Goal: Transaction & Acquisition: Book appointment/travel/reservation

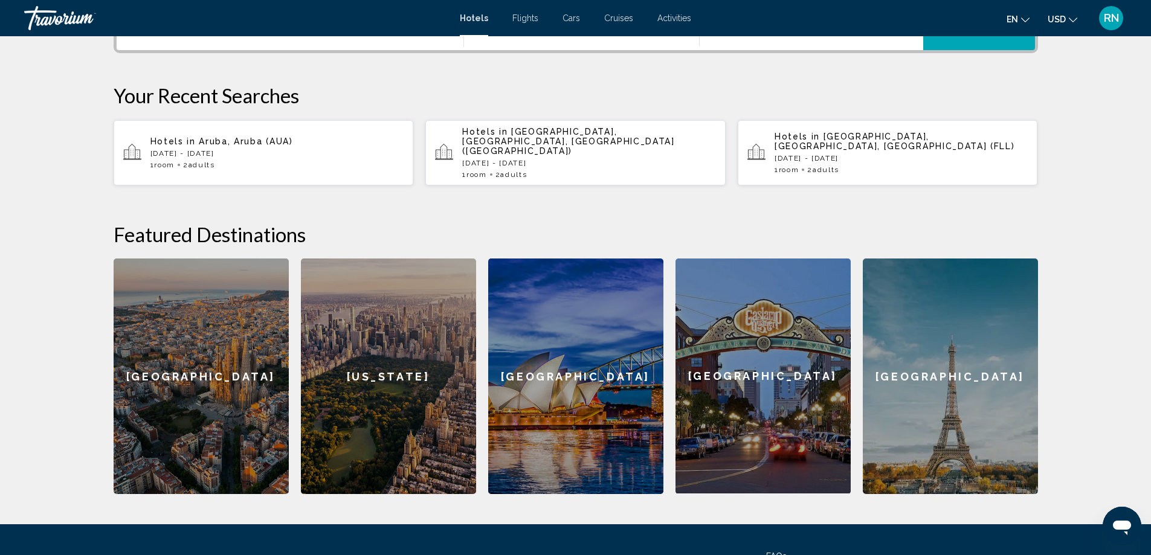
scroll to position [363, 0]
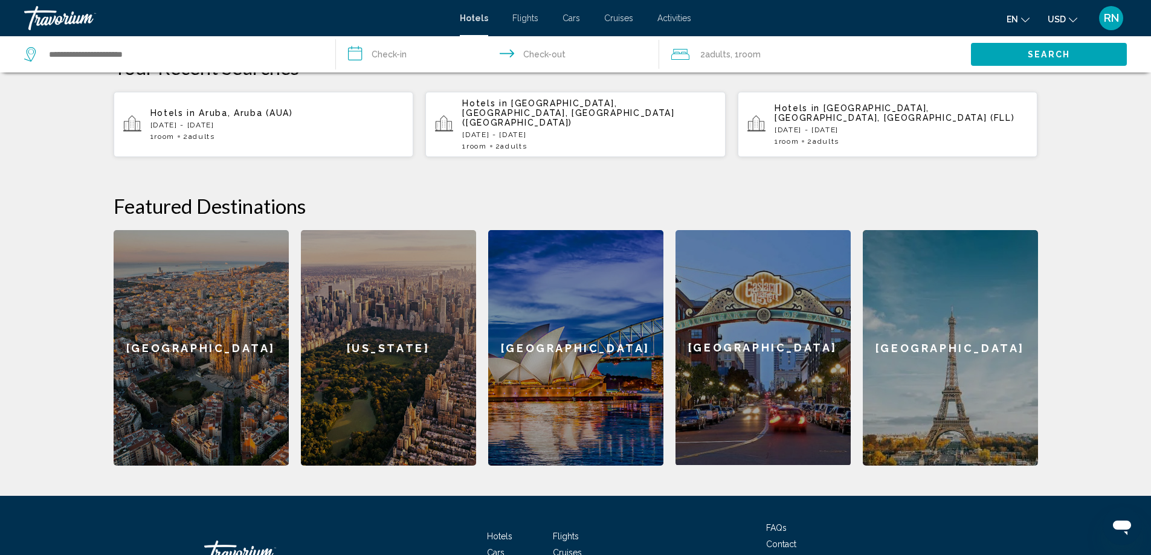
click at [213, 331] on div "[GEOGRAPHIC_DATA]" at bounding box center [201, 348] width 175 height 236
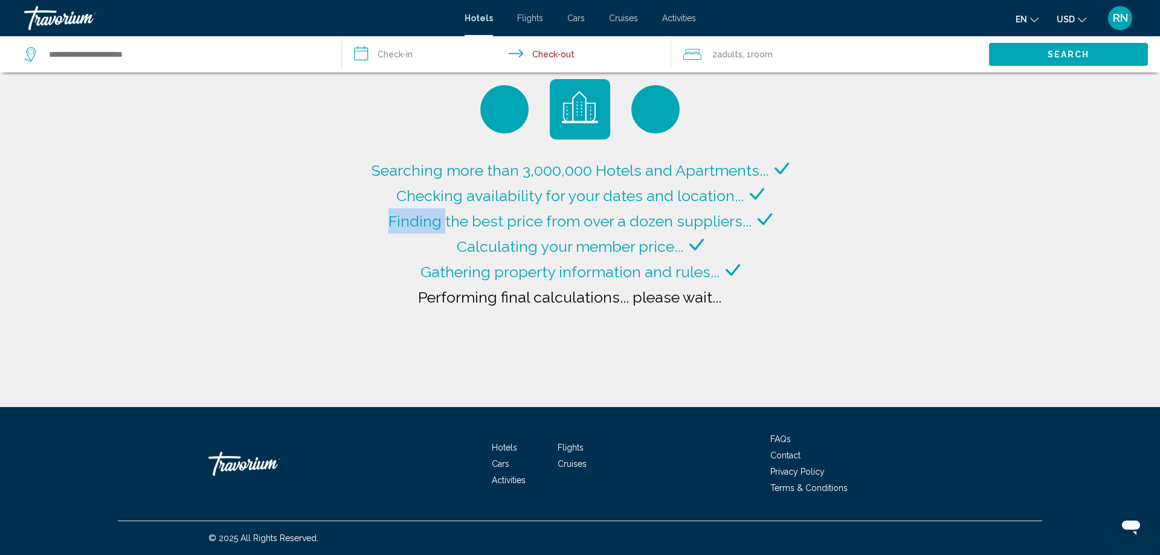
type input "**********"
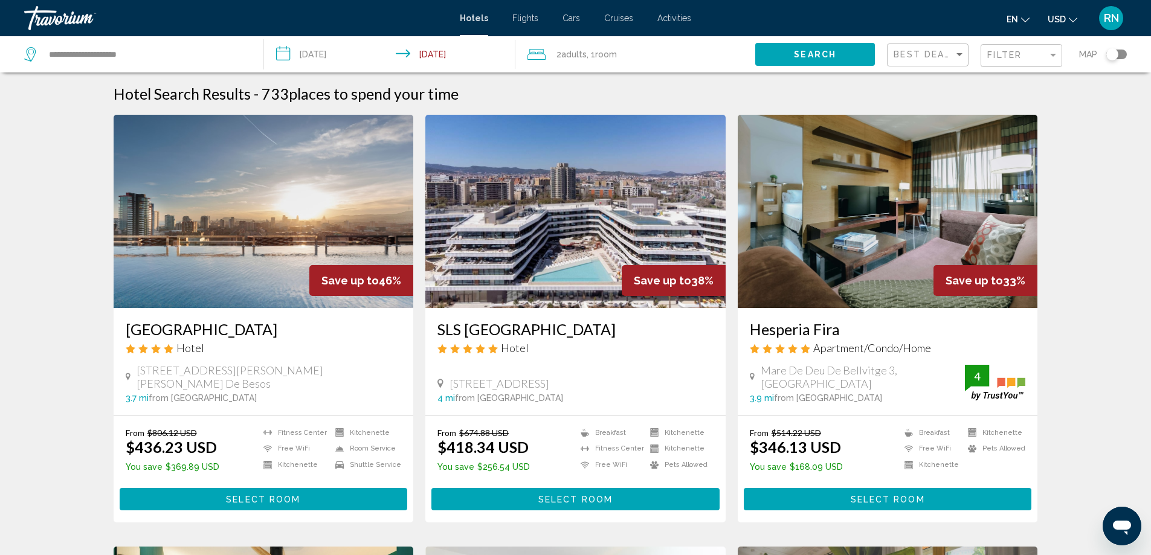
click at [338, 57] on input "**********" at bounding box center [392, 56] width 257 height 40
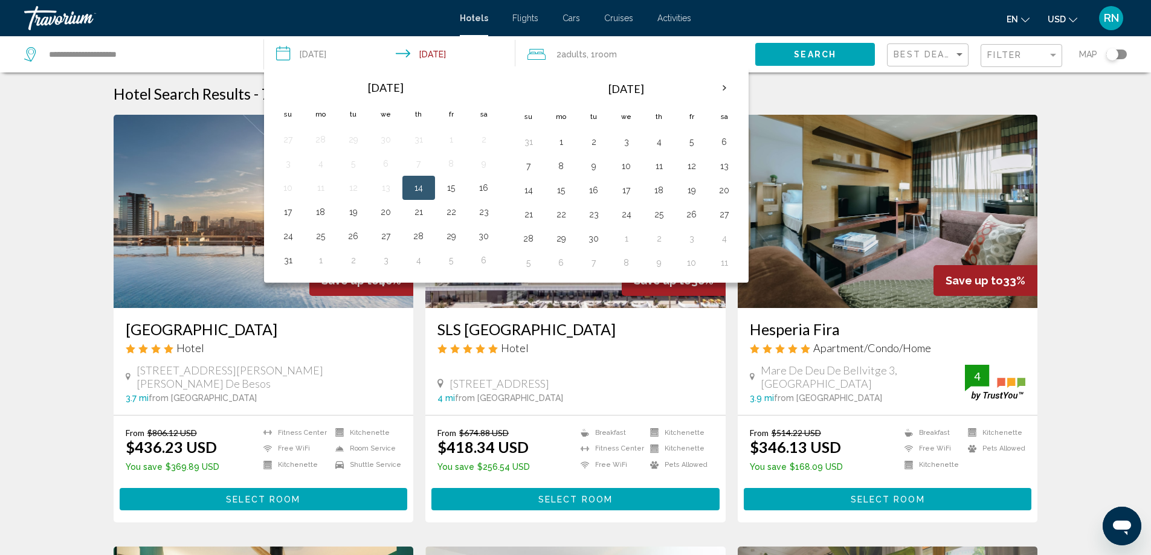
click at [421, 56] on input "**********" at bounding box center [392, 56] width 257 height 40
click at [430, 53] on input "**********" at bounding box center [392, 56] width 257 height 40
click at [477, 56] on input "**********" at bounding box center [392, 56] width 257 height 40
click at [726, 88] on th "Next month" at bounding box center [724, 88] width 33 height 27
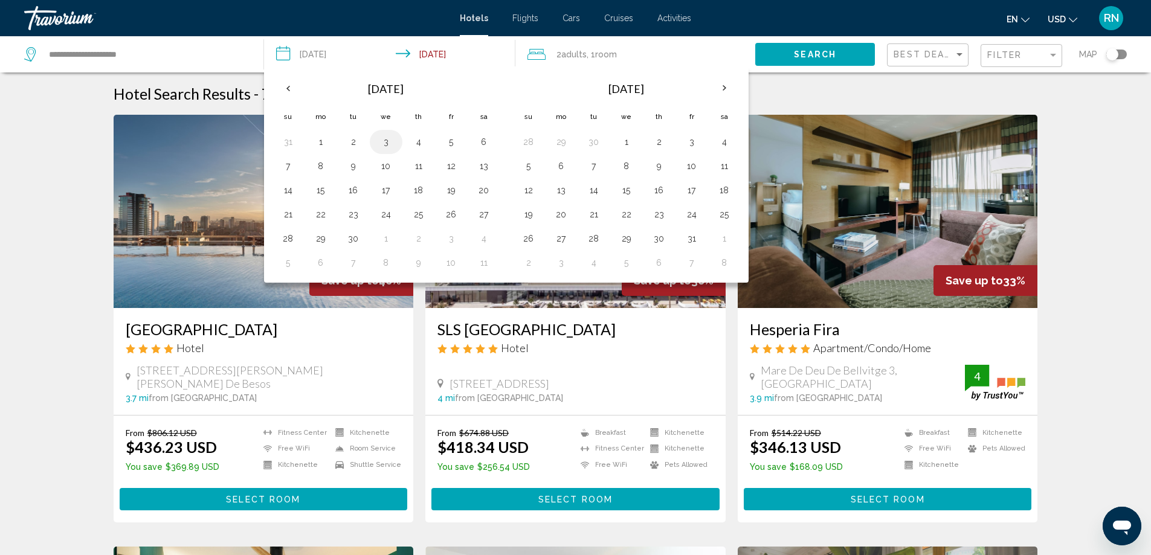
click at [382, 140] on button "3" at bounding box center [385, 142] width 19 height 17
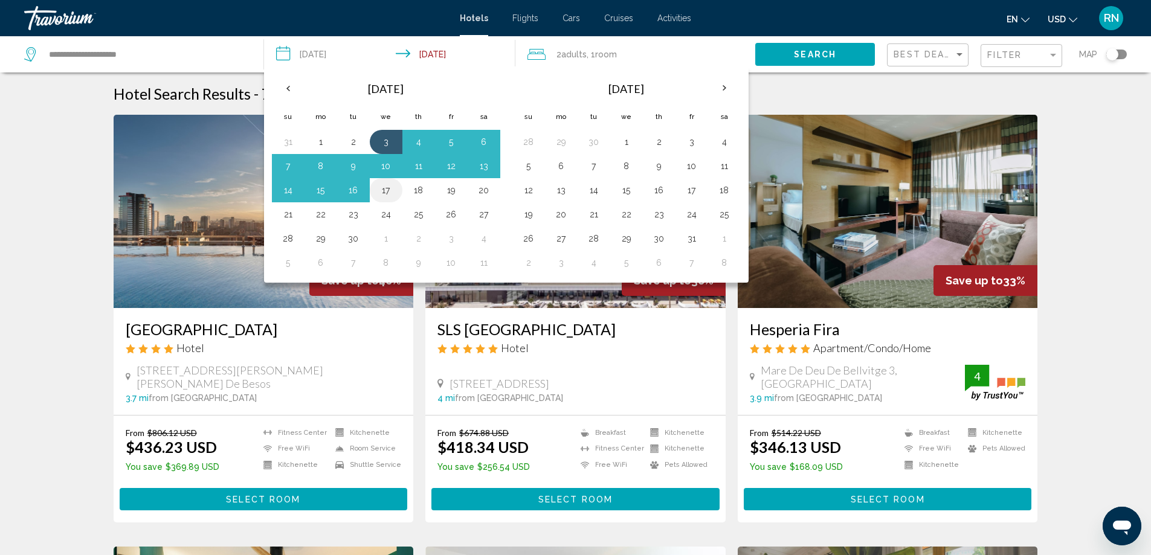
click at [381, 193] on button "17" at bounding box center [385, 190] width 19 height 17
type input "**********"
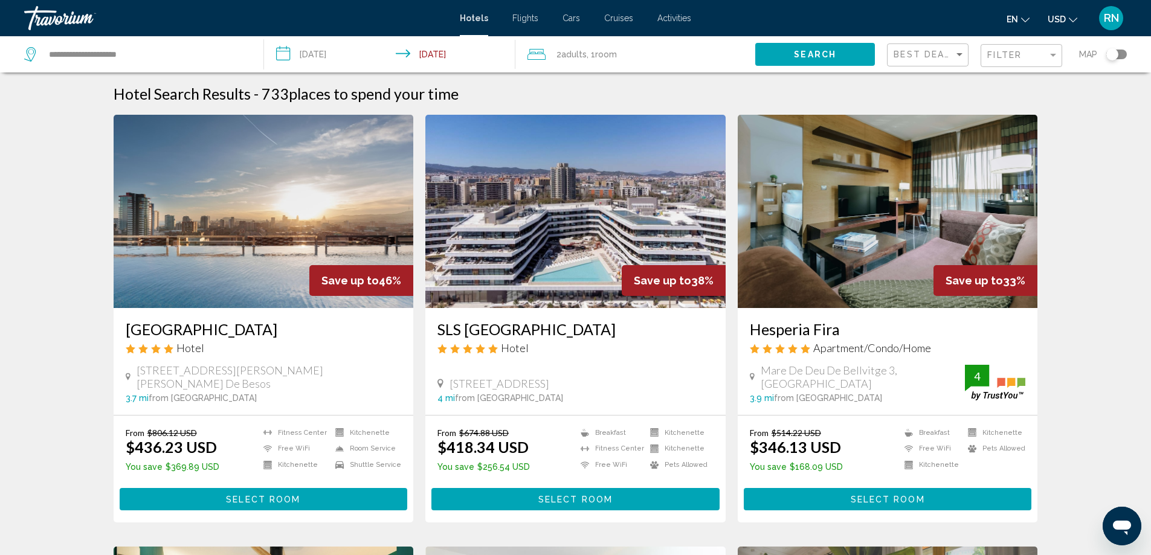
click at [441, 53] on input "**********" at bounding box center [392, 56] width 257 height 40
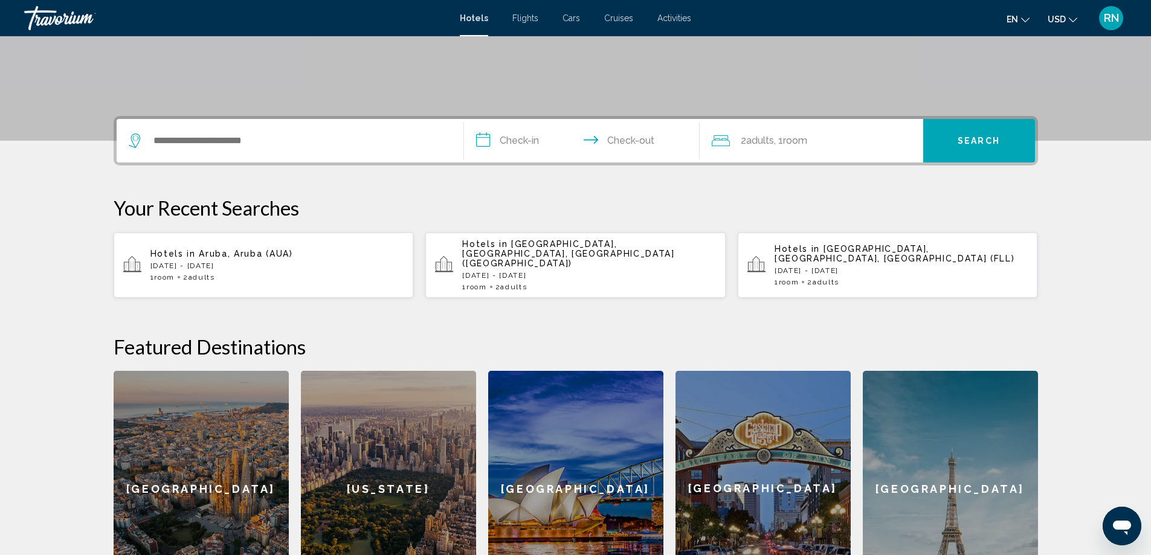
scroll to position [242, 0]
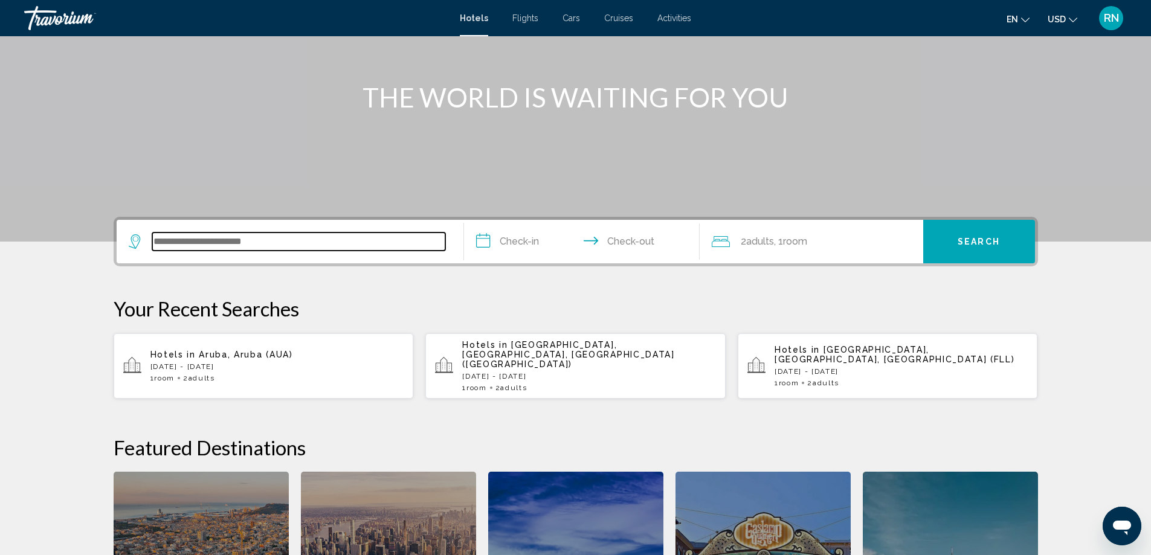
click at [224, 243] on input "Search widget" at bounding box center [298, 242] width 293 height 18
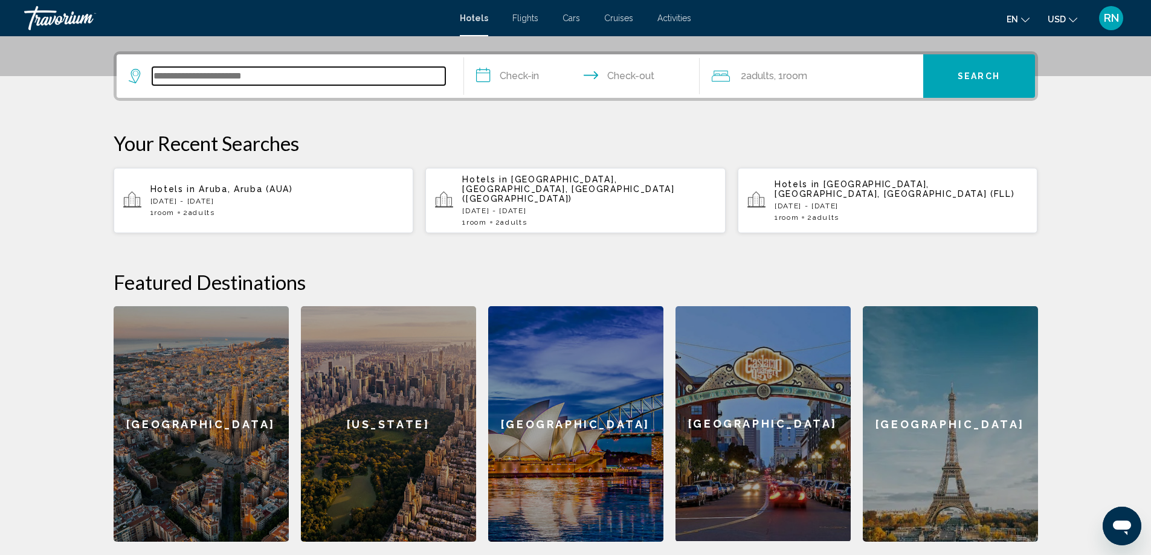
scroll to position [298, 0]
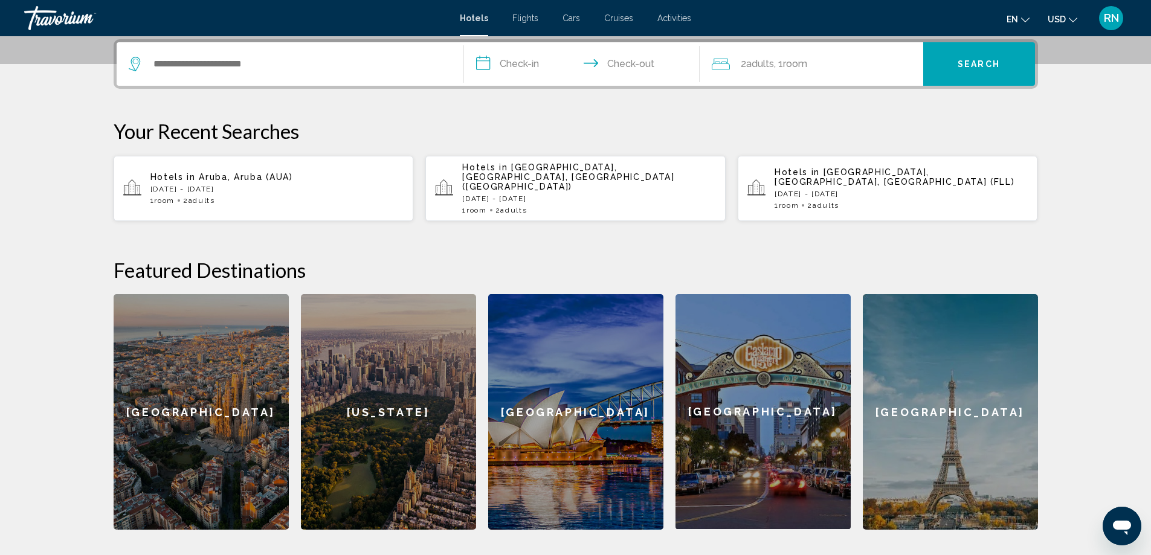
click at [228, 388] on div "[GEOGRAPHIC_DATA]" at bounding box center [201, 412] width 175 height 236
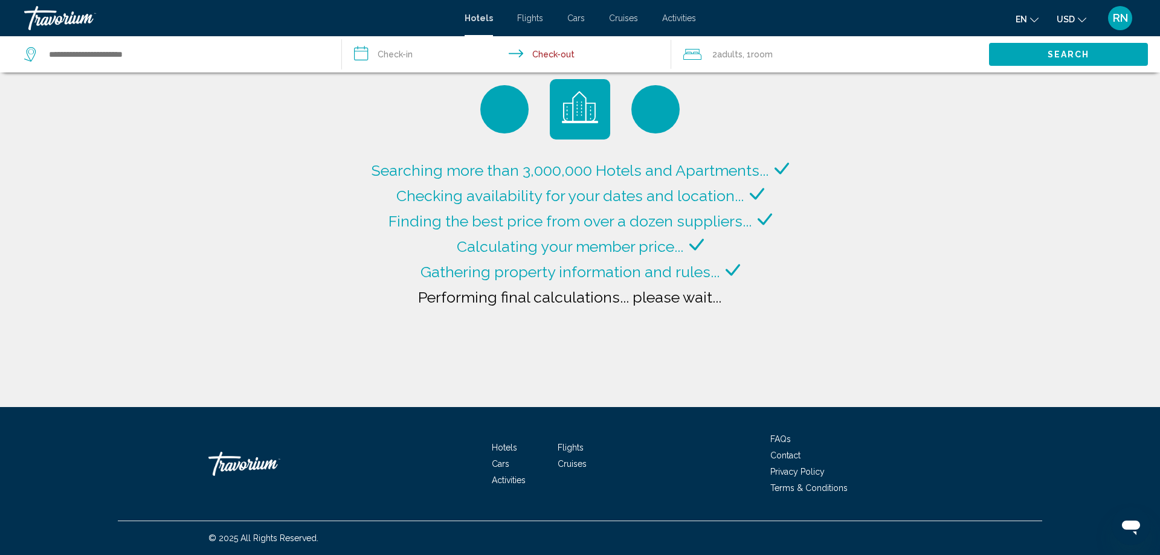
type input "**********"
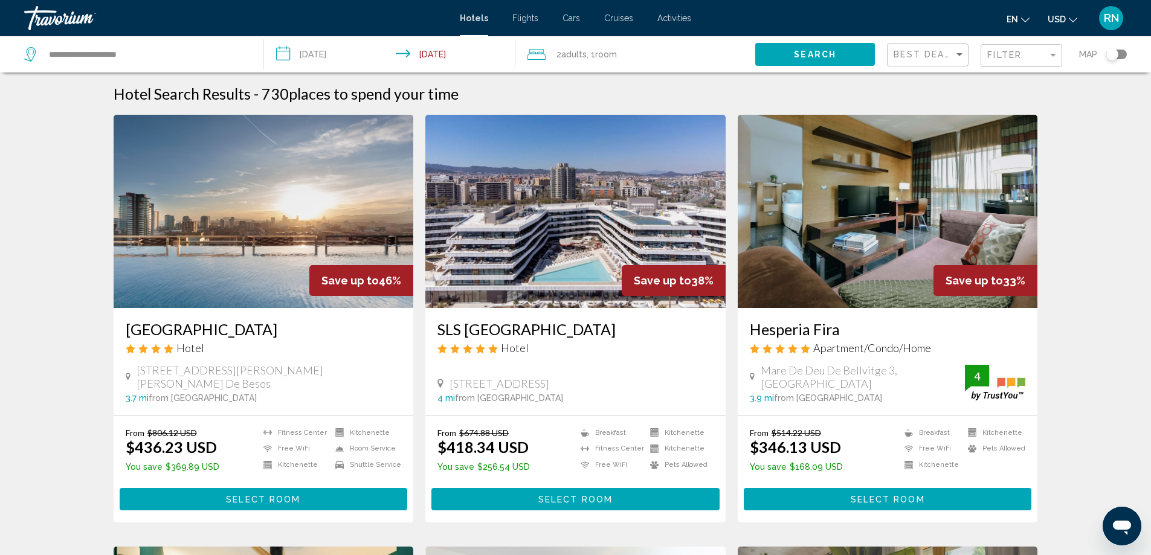
click at [442, 49] on input "**********" at bounding box center [392, 56] width 257 height 40
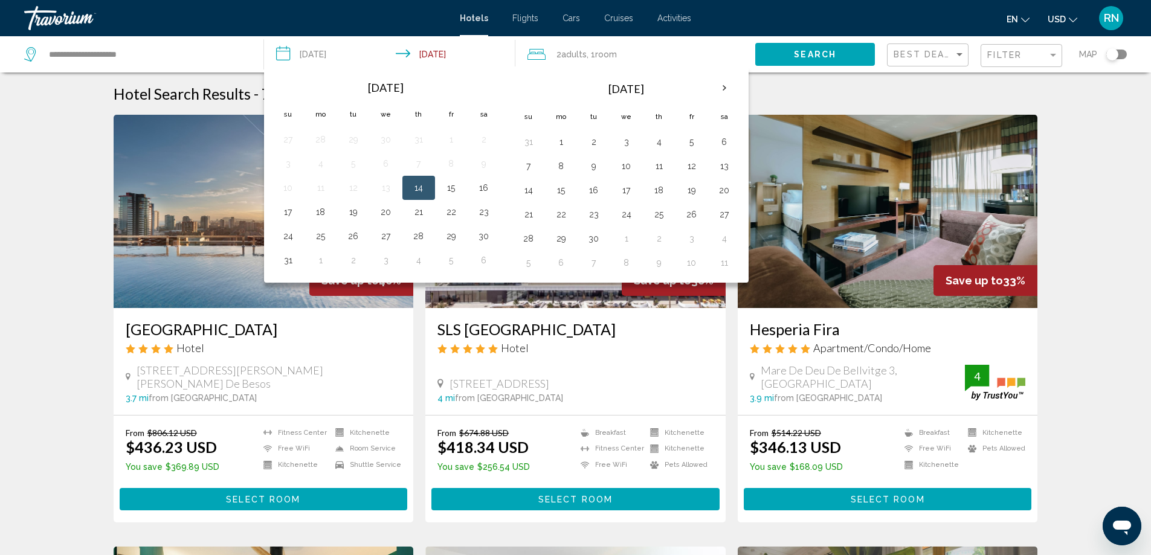
click at [418, 186] on button "14" at bounding box center [418, 187] width 19 height 17
click at [416, 214] on button "21" at bounding box center [418, 212] width 19 height 17
type input "**********"
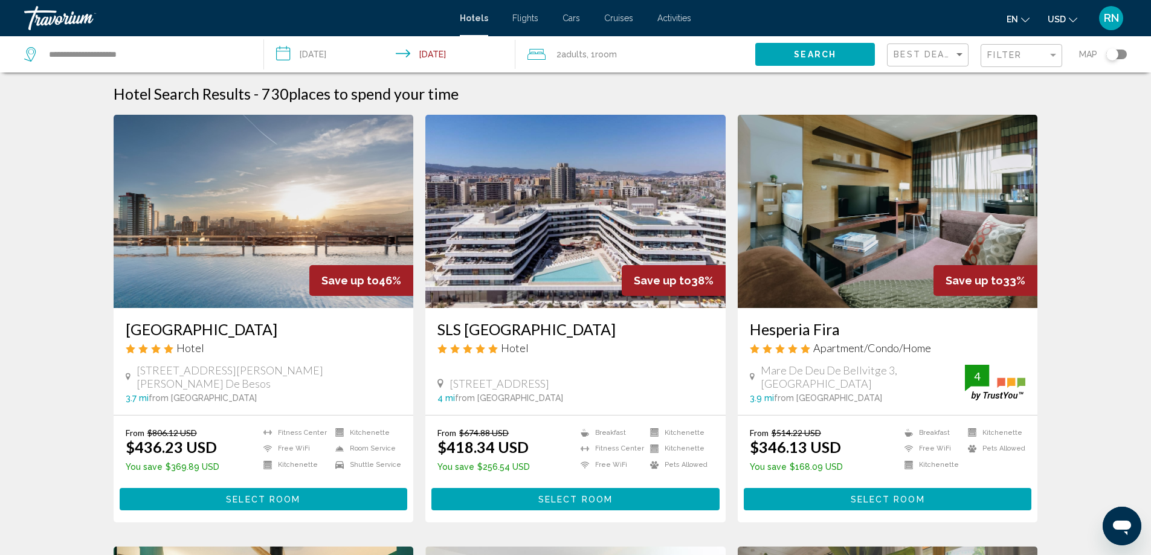
click at [811, 65] on button "Search" at bounding box center [815, 54] width 120 height 22
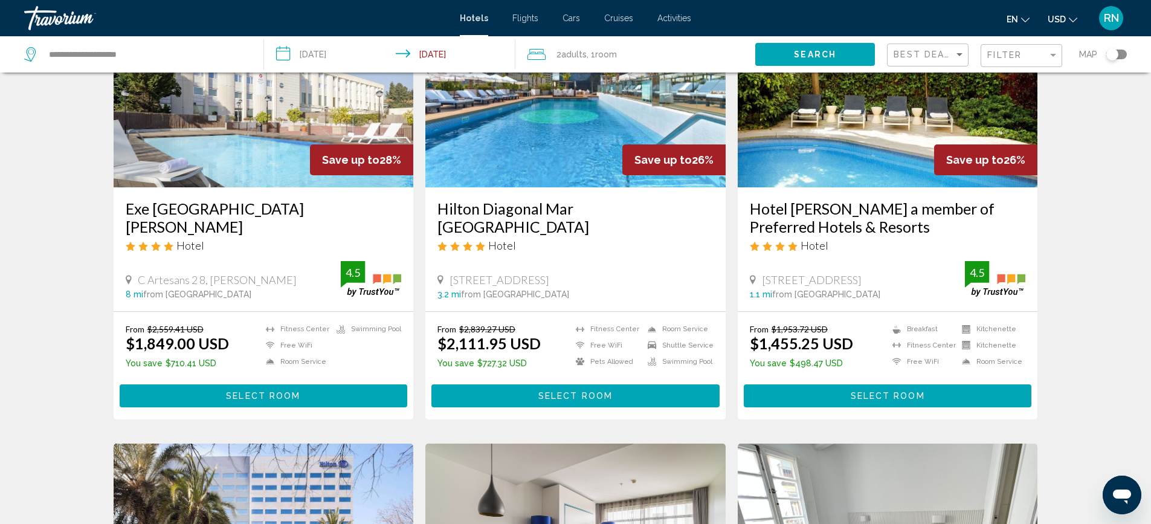
scroll to position [60, 0]
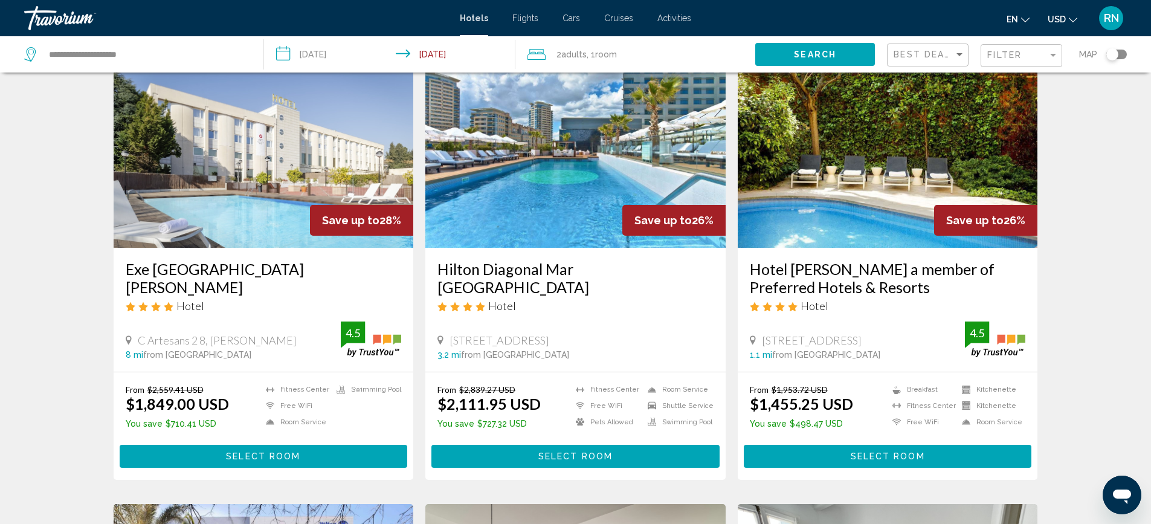
click at [450, 56] on input "**********" at bounding box center [392, 56] width 257 height 40
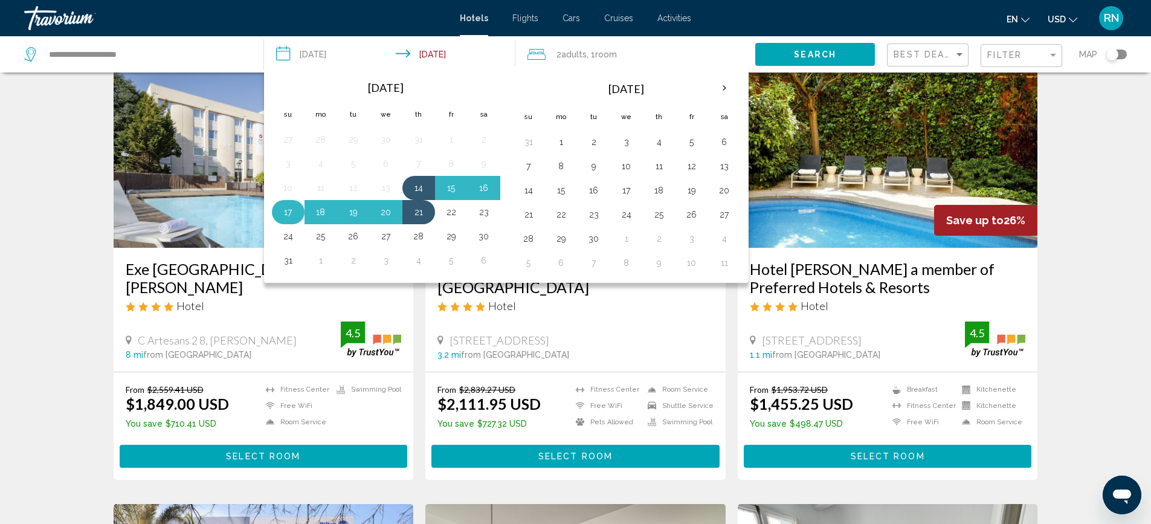
click at [284, 213] on button "17" at bounding box center [288, 212] width 19 height 17
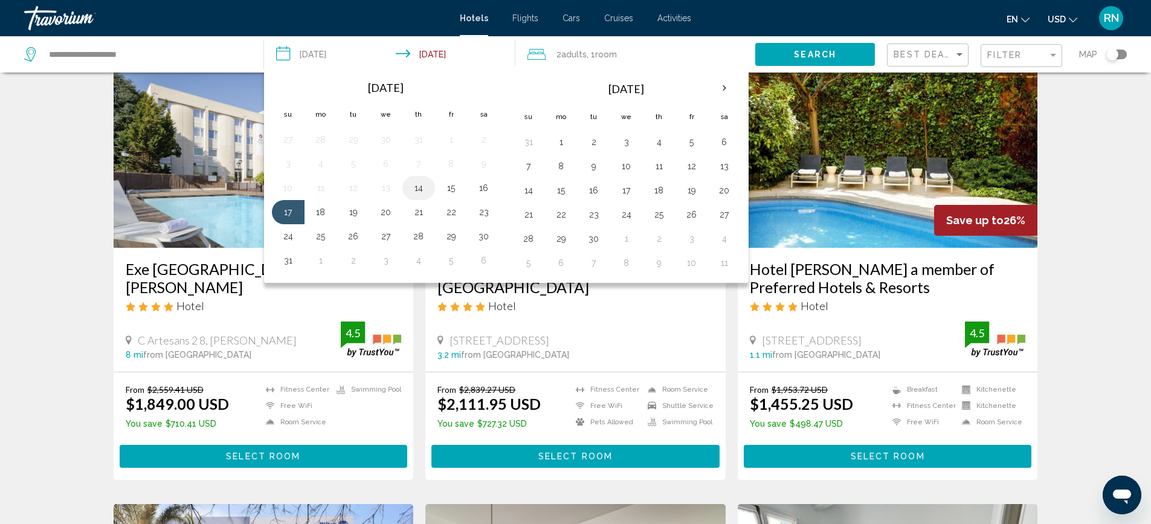
click at [423, 193] on button "14" at bounding box center [418, 187] width 19 height 17
type input "**********"
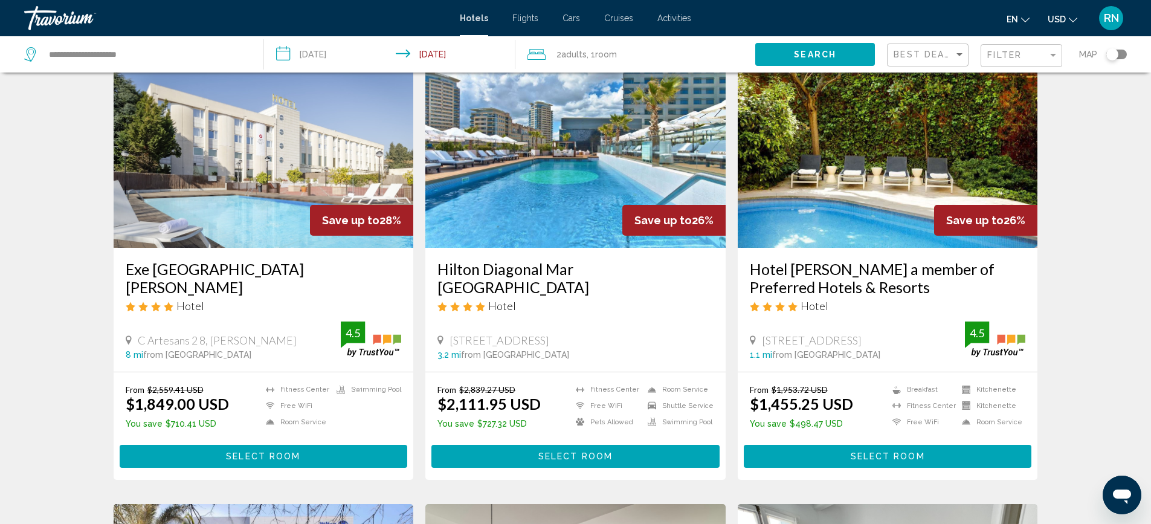
click at [781, 66] on div "Search" at bounding box center [821, 54] width 132 height 36
click at [784, 57] on button "Search" at bounding box center [815, 54] width 120 height 22
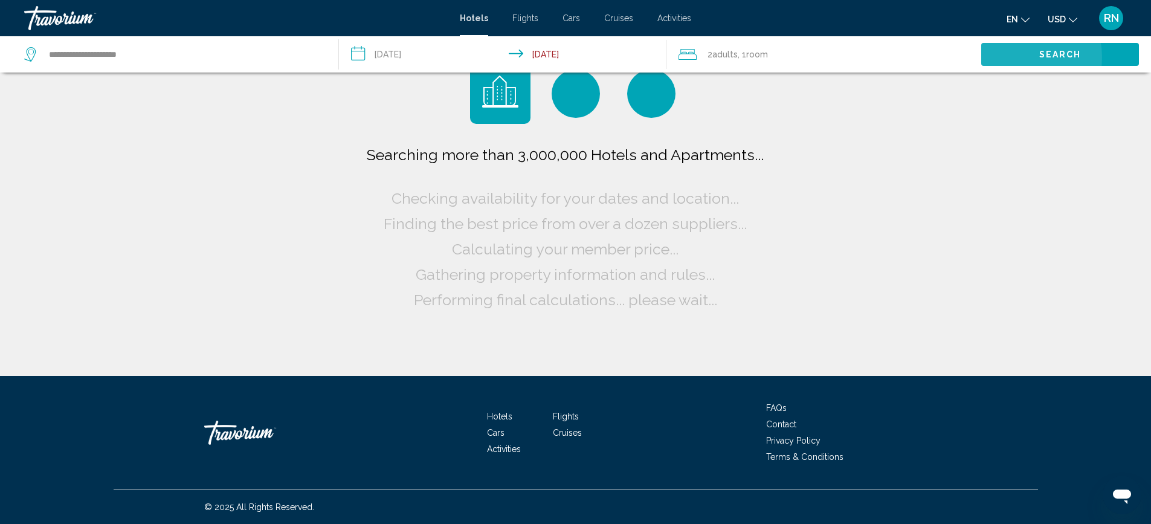
scroll to position [0, 0]
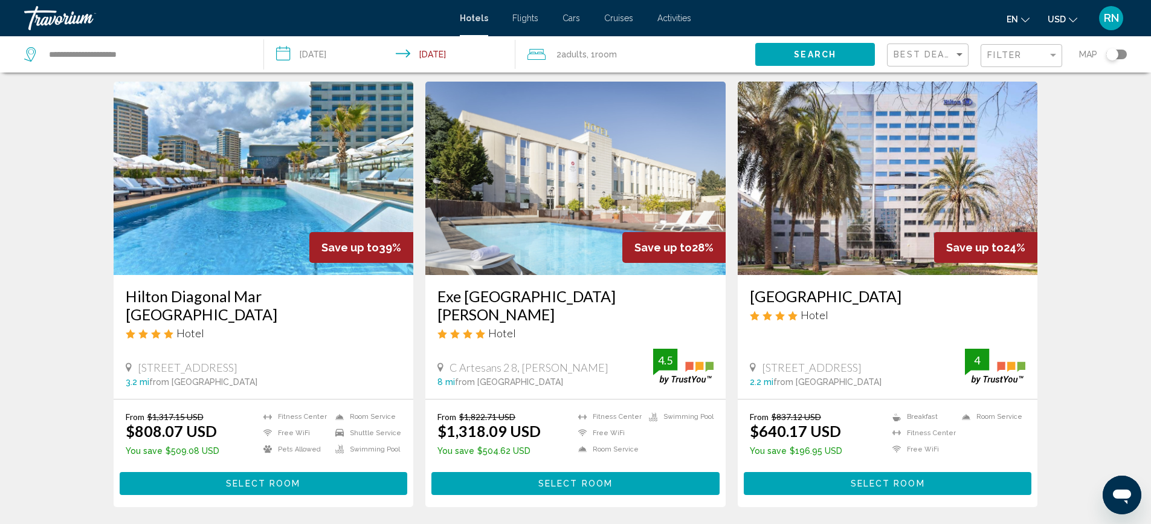
scroll to position [60, 0]
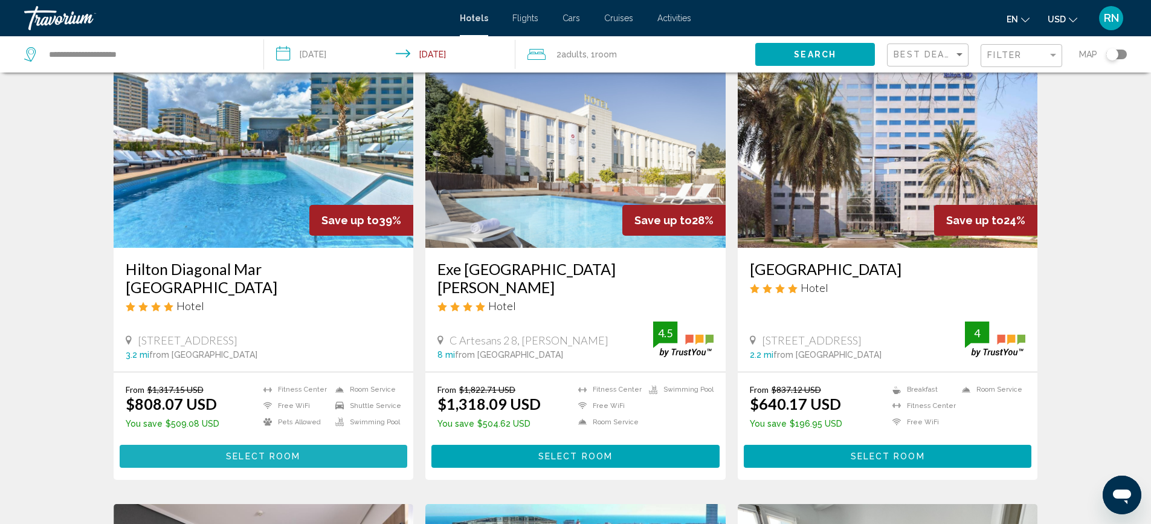
click at [289, 452] on span "Select Room" at bounding box center [263, 457] width 74 height 10
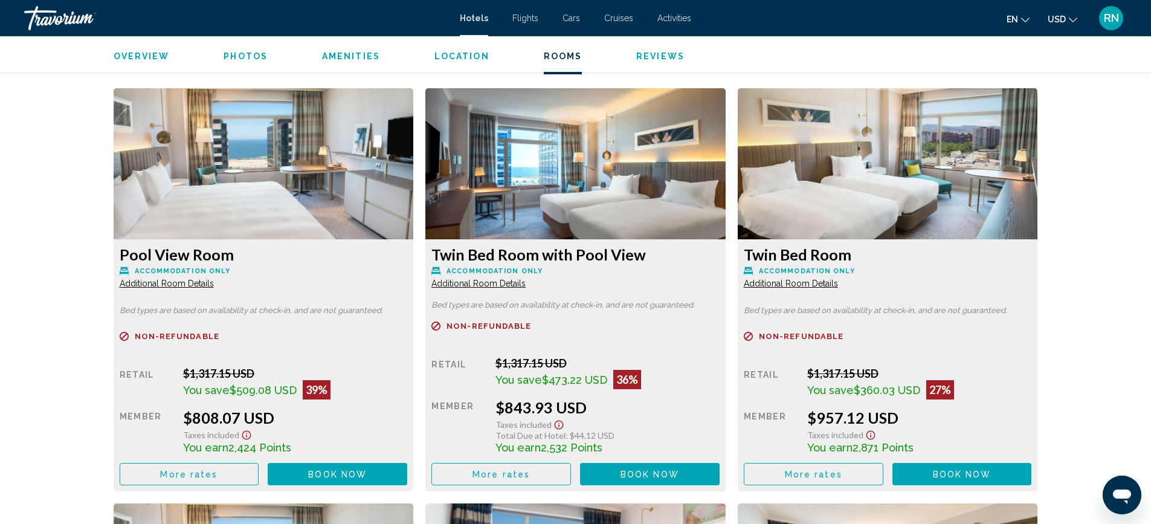
scroll to position [1683, 0]
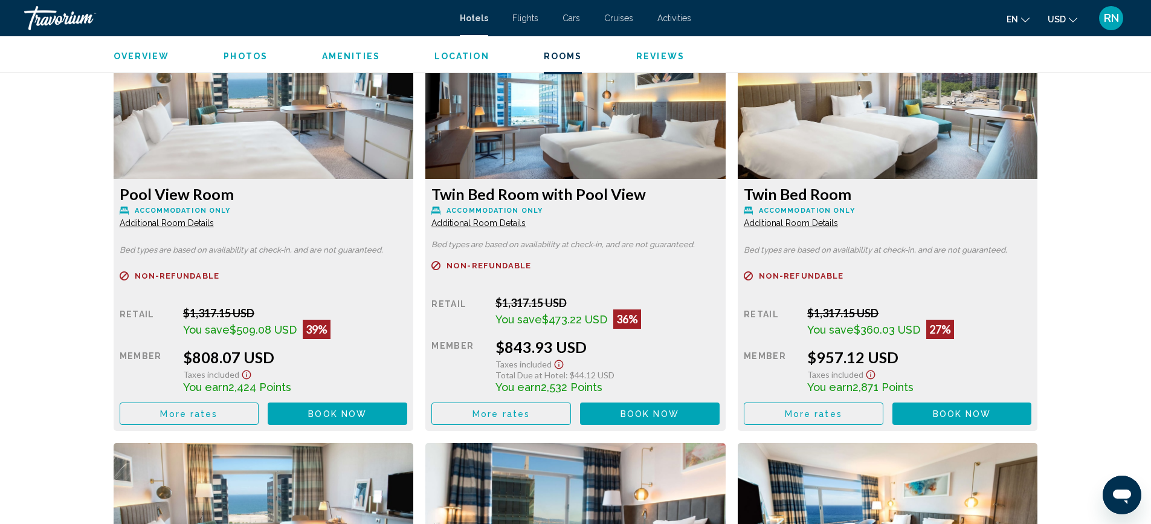
click at [321, 411] on span "Book now" at bounding box center [337, 414] width 59 height 10
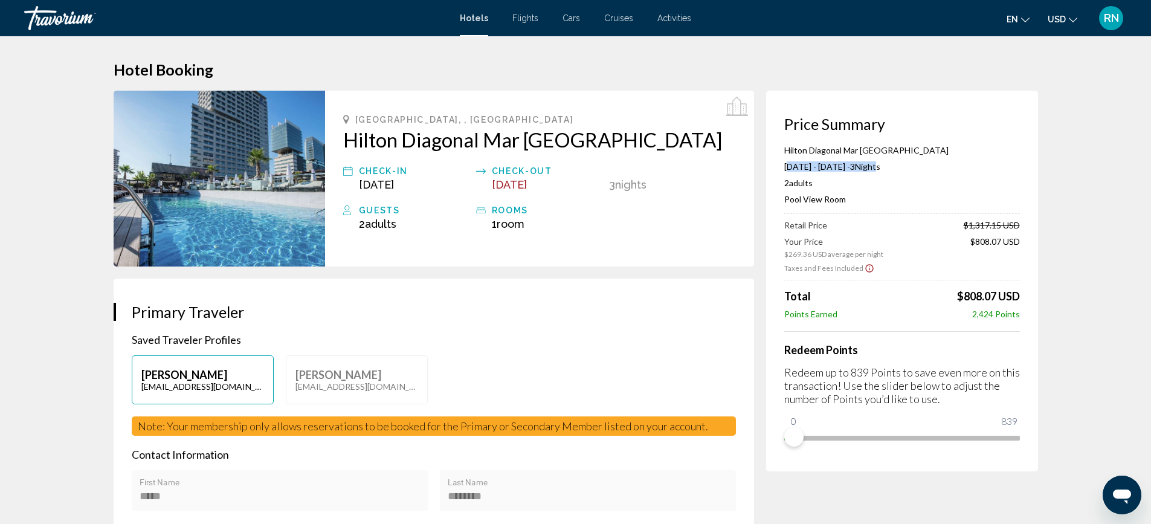
drag, startPoint x: 783, startPoint y: 167, endPoint x: 924, endPoint y: 167, distance: 140.8
click at [924, 167] on div "Price Summary Hilton Diagonal Mar Barcelona Aug 14, 2025 - Aug 17, 2025 - 3 Nig…" at bounding box center [902, 281] width 272 height 381
drag, startPoint x: 824, startPoint y: 182, endPoint x: 779, endPoint y: 182, distance: 44.1
click at [779, 182] on div "Price Summary Hilton Diagonal Mar Barcelona Aug 14, 2025 - Aug 17, 2025 - 3 Nig…" at bounding box center [902, 281] width 272 height 381
drag, startPoint x: 854, startPoint y: 202, endPoint x: 777, endPoint y: 199, distance: 77.4
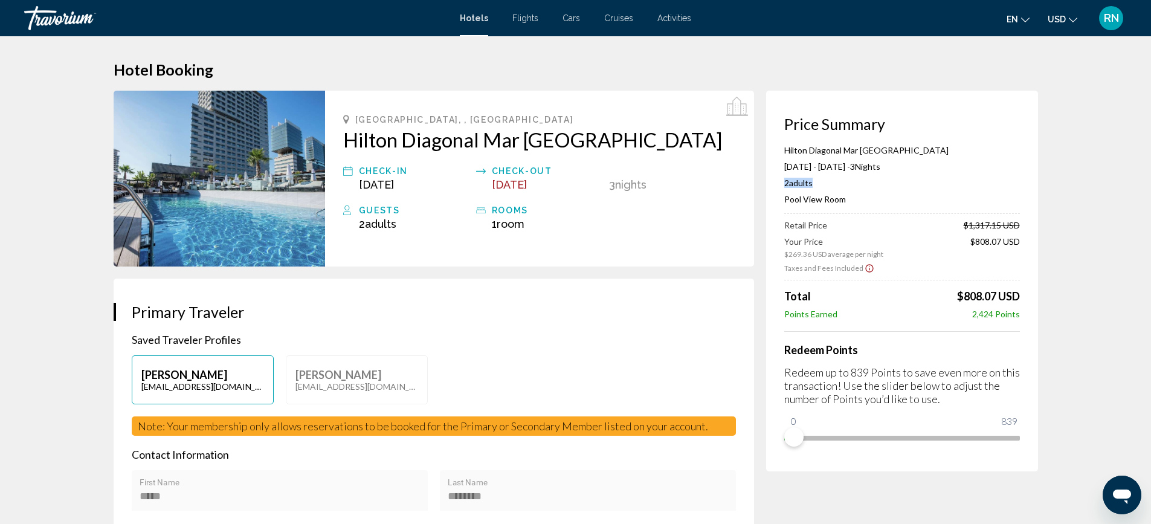
click at [777, 199] on div "Price Summary Hilton Diagonal Mar Barcelona Aug 14, 2025 - Aug 17, 2025 - 3 Nig…" at bounding box center [902, 281] width 272 height 381
drag, startPoint x: 784, startPoint y: 225, endPoint x: 1028, endPoint y: 223, distance: 243.5
click at [1028, 223] on div "Price Summary Hilton Diagonal Mar Barcelona Aug 14, 2025 - Aug 17, 2025 - 3 Nig…" at bounding box center [902, 281] width 272 height 381
drag, startPoint x: 970, startPoint y: 245, endPoint x: 1021, endPoint y: 244, distance: 50.2
click at [1021, 244] on div "Price Summary Hilton Diagonal Mar Barcelona Aug 14, 2025 - Aug 17, 2025 - 3 Nig…" at bounding box center [902, 281] width 272 height 381
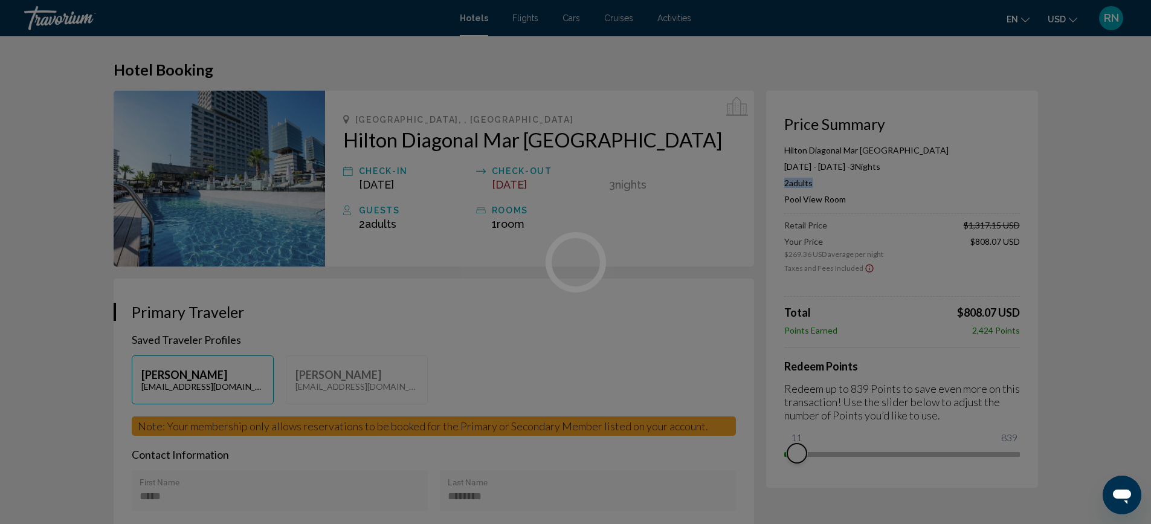
click at [796, 452] on ngx-slider "0 839 11" at bounding box center [902, 453] width 236 height 2
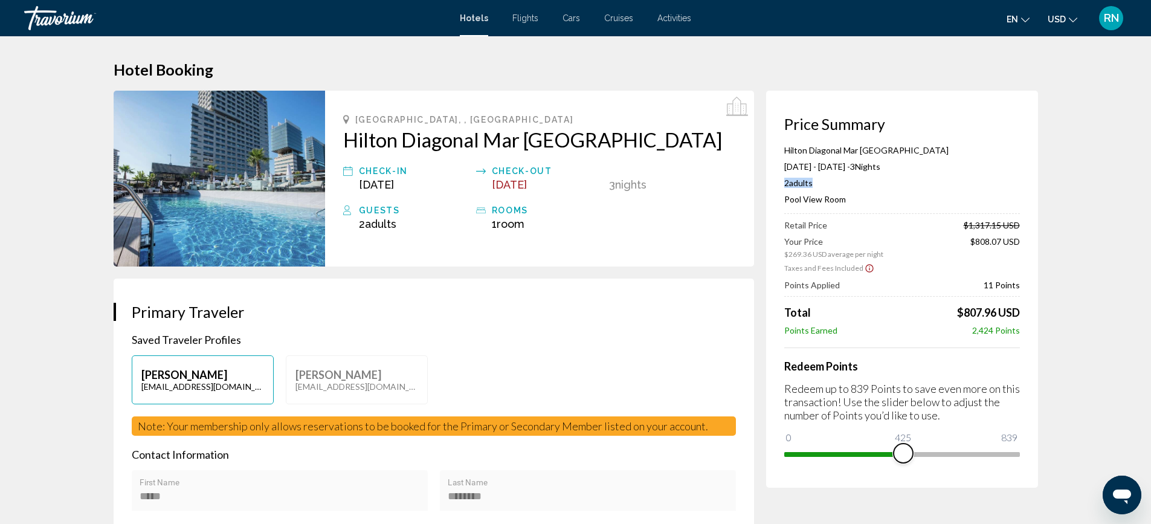
drag, startPoint x: 799, startPoint y: 449, endPoint x: 903, endPoint y: 454, distance: 104.6
click at [903, 454] on span "Main content" at bounding box center [903, 453] width 19 height 19
drag, startPoint x: 906, startPoint y: 451, endPoint x: 1037, endPoint y: 448, distance: 131.8
click at [1037, 448] on div "Price Summary Hilton Diagonal Mar Barcelona Aug 14, 2025 - Aug 17, 2025 - 3 Nig…" at bounding box center [902, 289] width 272 height 397
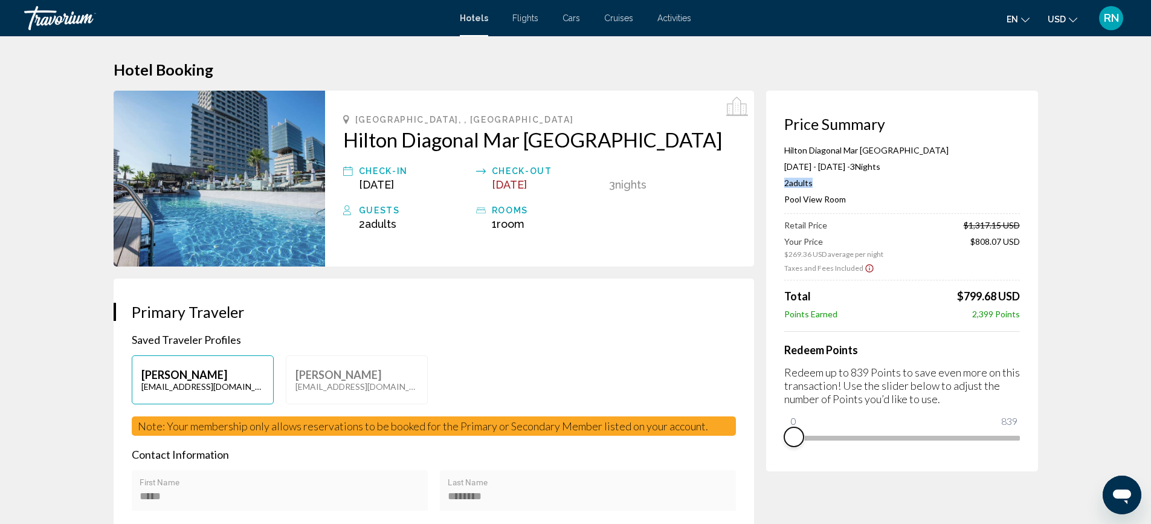
drag, startPoint x: 1011, startPoint y: 448, endPoint x: 773, endPoint y: 454, distance: 237.5
click at [773, 454] on div "Price Summary Hilton Diagonal Mar Barcelona Aug 14, 2025 - Aug 17, 2025 - 3 Nig…" at bounding box center [902, 281] width 272 height 381
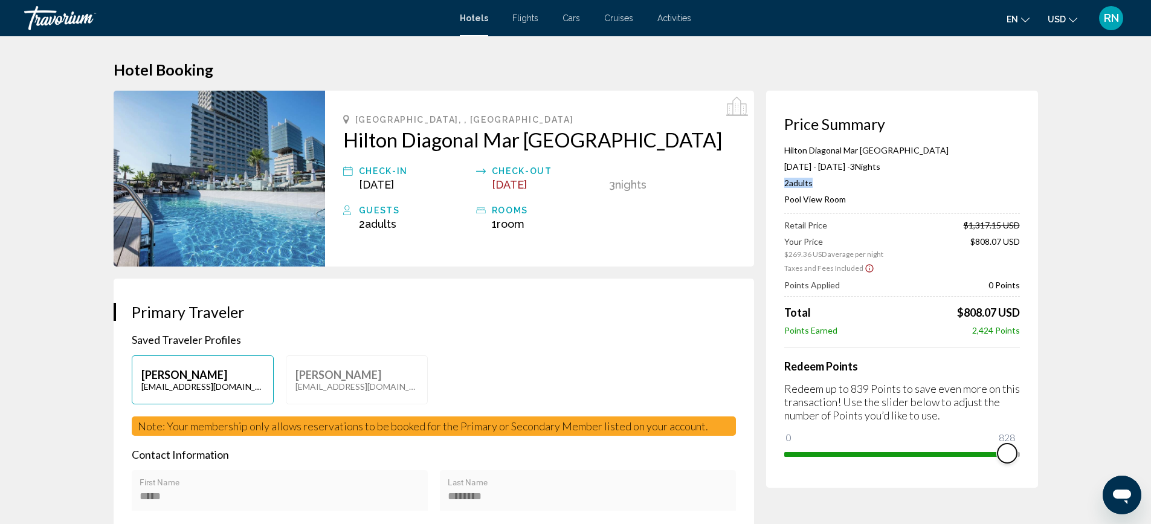
drag, startPoint x: 794, startPoint y: 436, endPoint x: 1007, endPoint y: 451, distance: 213.8
click at [1007, 451] on span "Main content" at bounding box center [1007, 453] width 19 height 19
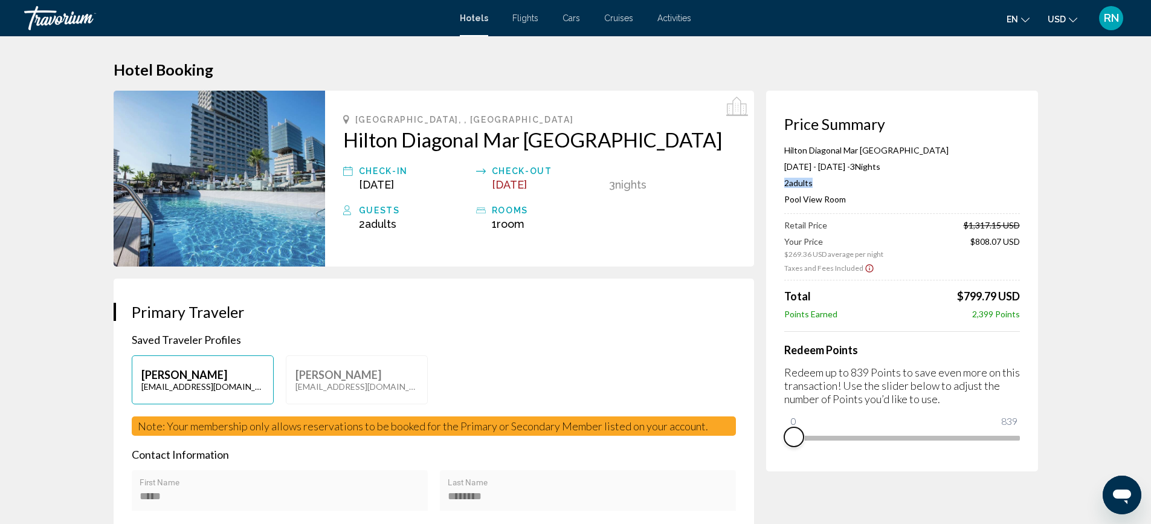
drag, startPoint x: 1008, startPoint y: 451, endPoint x: 776, endPoint y: 468, distance: 233.2
click at [776, 468] on div "Price Summary Hilton Diagonal Mar Barcelona Aug 14, 2025 - Aug 17, 2025 - 3 Nig…" at bounding box center [902, 281] width 272 height 381
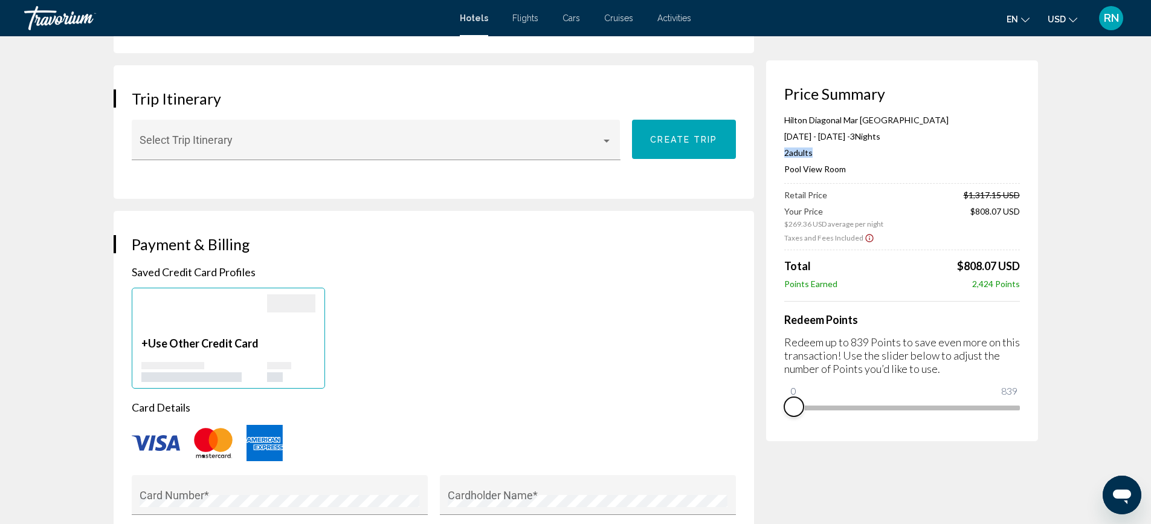
scroll to position [725, 0]
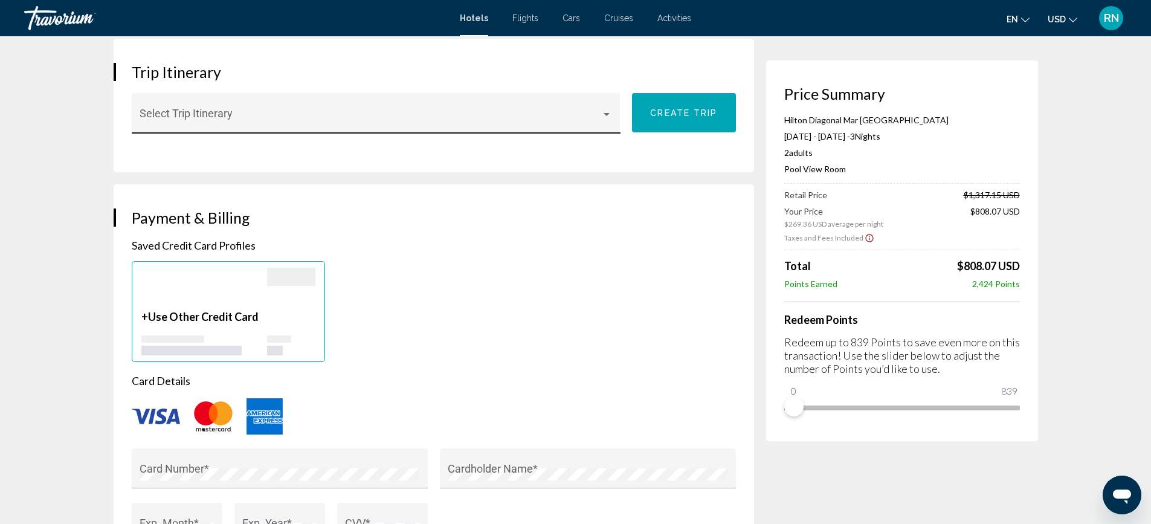
click at [612, 111] on div "Main content" at bounding box center [606, 114] width 11 height 10
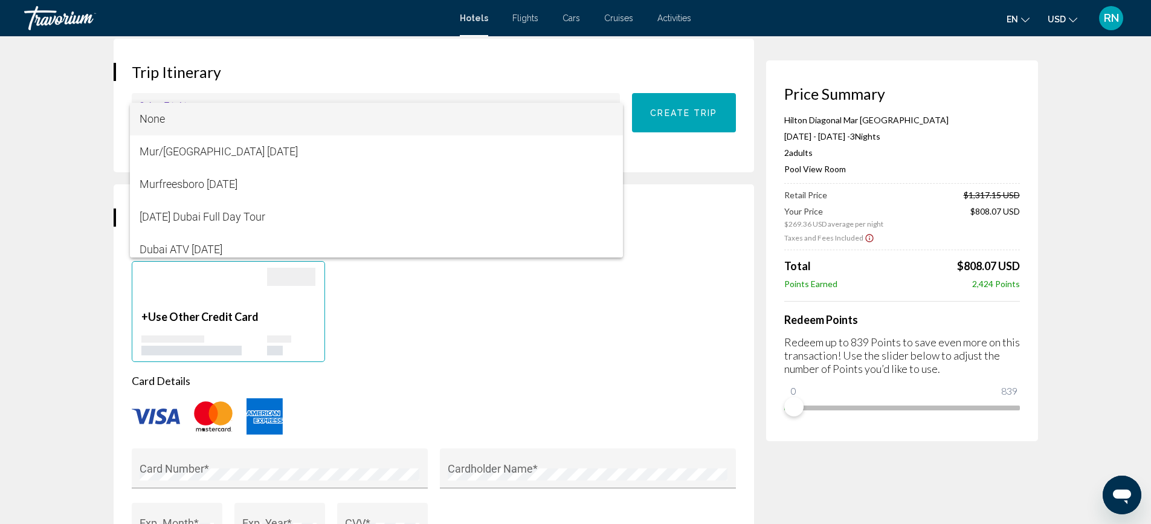
click at [691, 227] on div at bounding box center [575, 262] width 1151 height 524
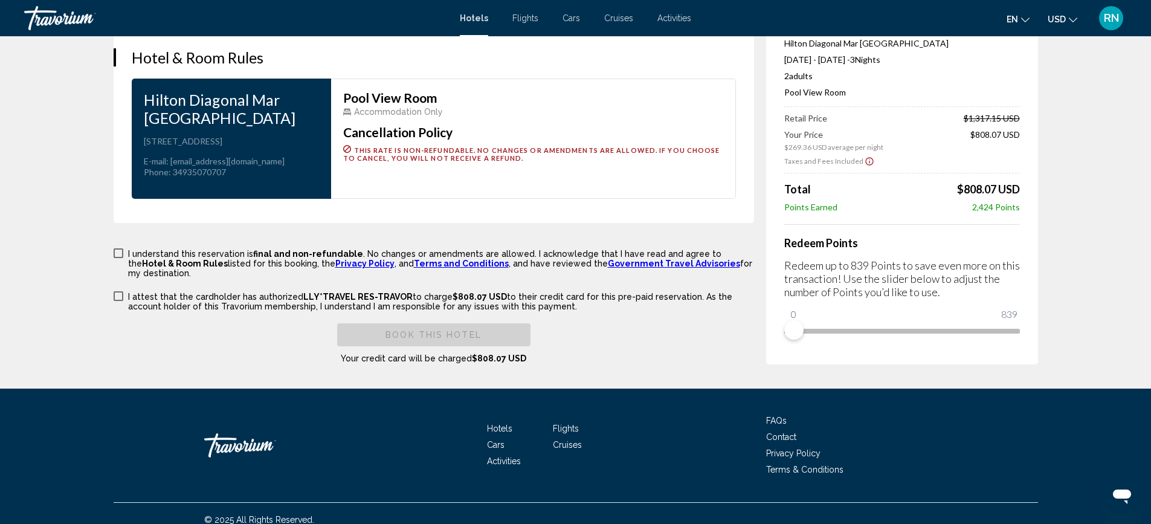
scroll to position [1572, 0]
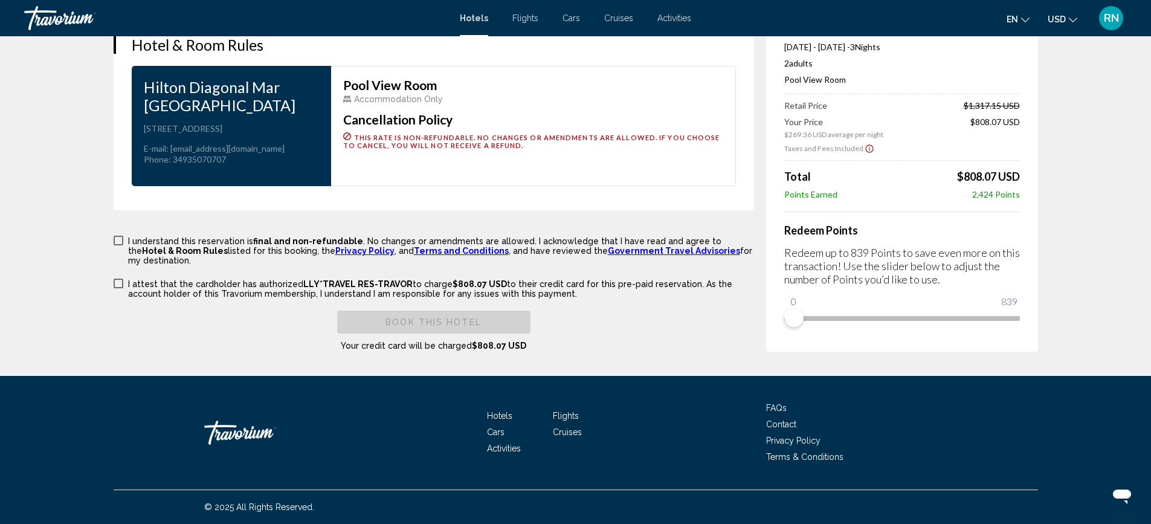
click at [391, 339] on div "Book this hotel Your credit card will be charged $808.07 USD" at bounding box center [434, 331] width 640 height 40
drag, startPoint x: 353, startPoint y: 75, endPoint x: 345, endPoint y: 79, distance: 9.5
click at [350, 77] on div "Pool View Room Accommodation Only Cancellation Policy This rate is non-refundab…" at bounding box center [533, 126] width 405 height 120
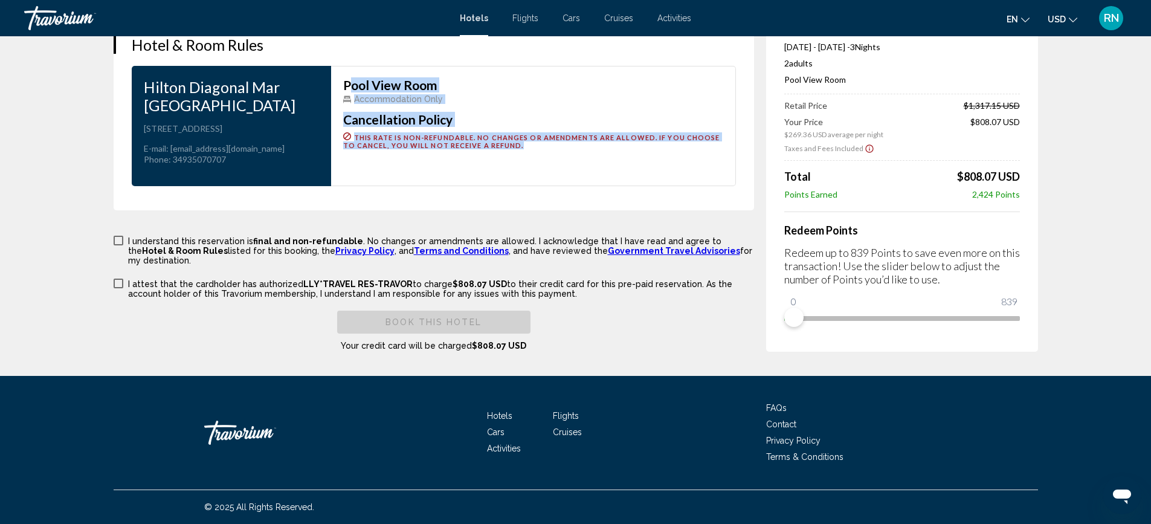
drag, startPoint x: 345, startPoint y: 79, endPoint x: 557, endPoint y: 147, distance: 222.8
click at [557, 147] on div "Pool View Room Accommodation Only Cancellation Policy This rate is non-refundab…" at bounding box center [533, 114] width 380 height 71
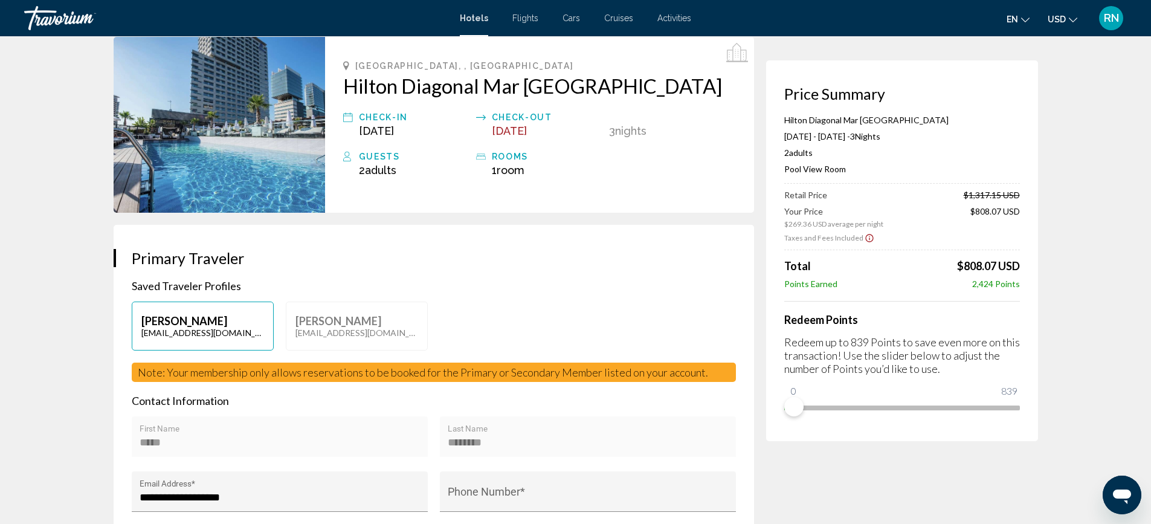
scroll to position [0, 0]
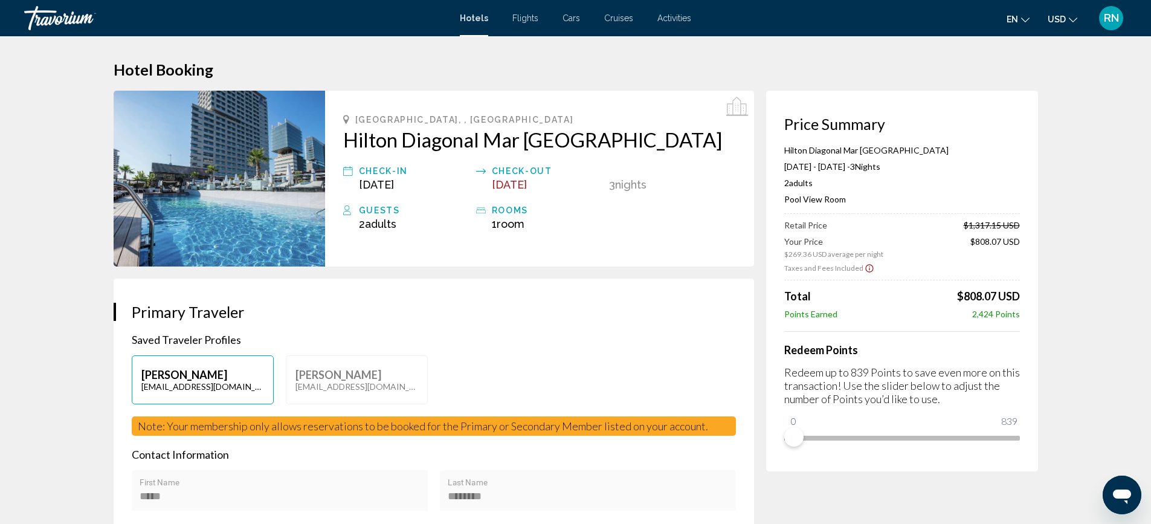
click at [518, 17] on span "Flights" at bounding box center [525, 18] width 26 height 10
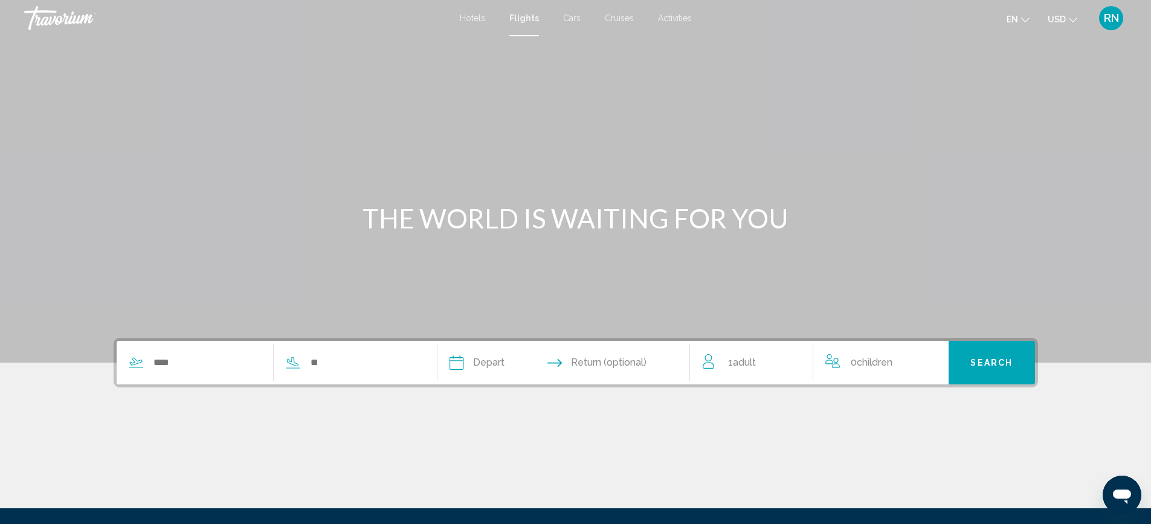
click at [1107, 12] on span "RN" at bounding box center [1111, 18] width 15 height 12
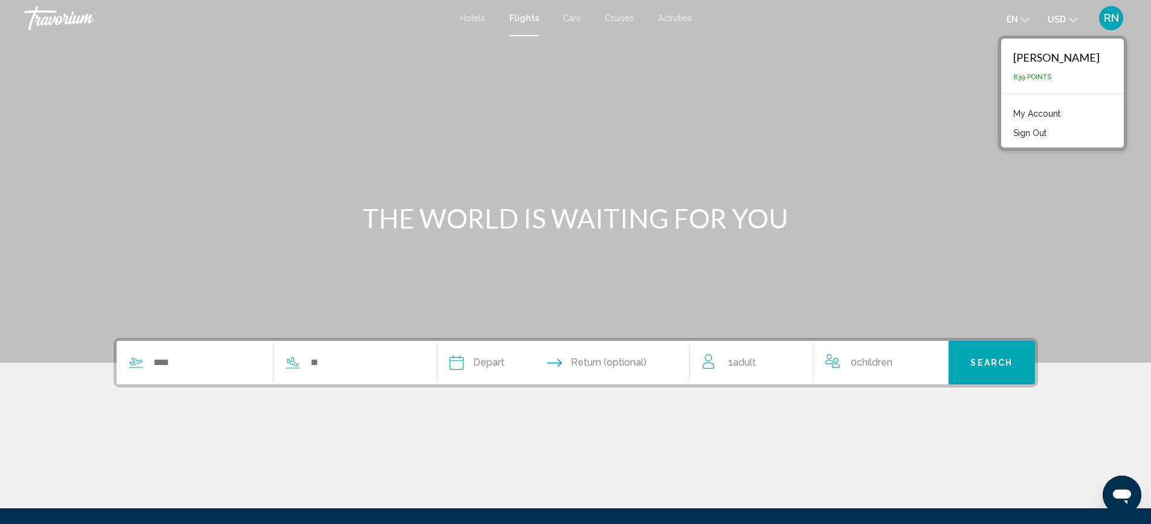
click at [1056, 109] on link "My Account" at bounding box center [1036, 114] width 59 height 16
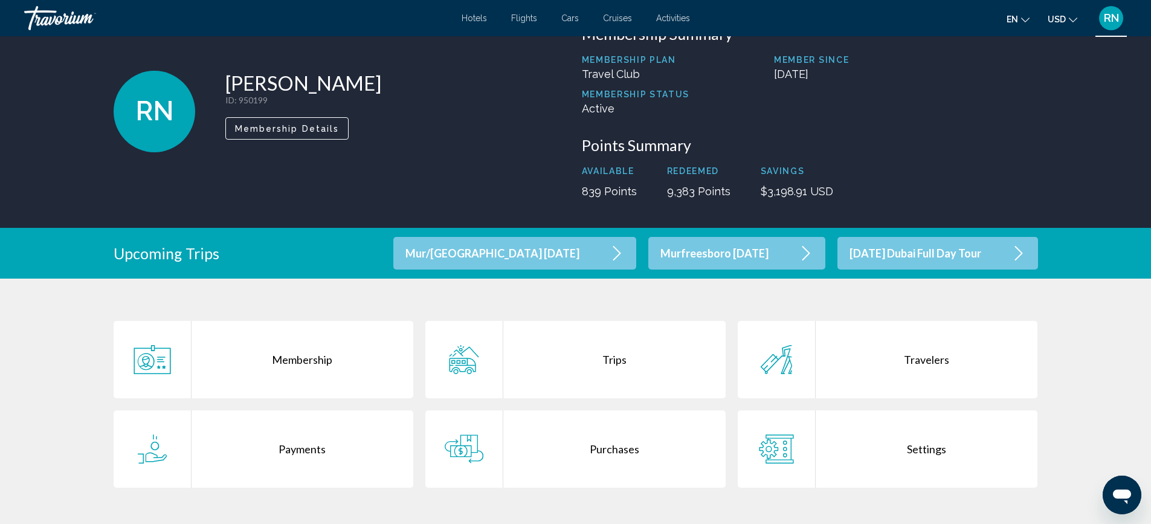
scroll to position [60, 0]
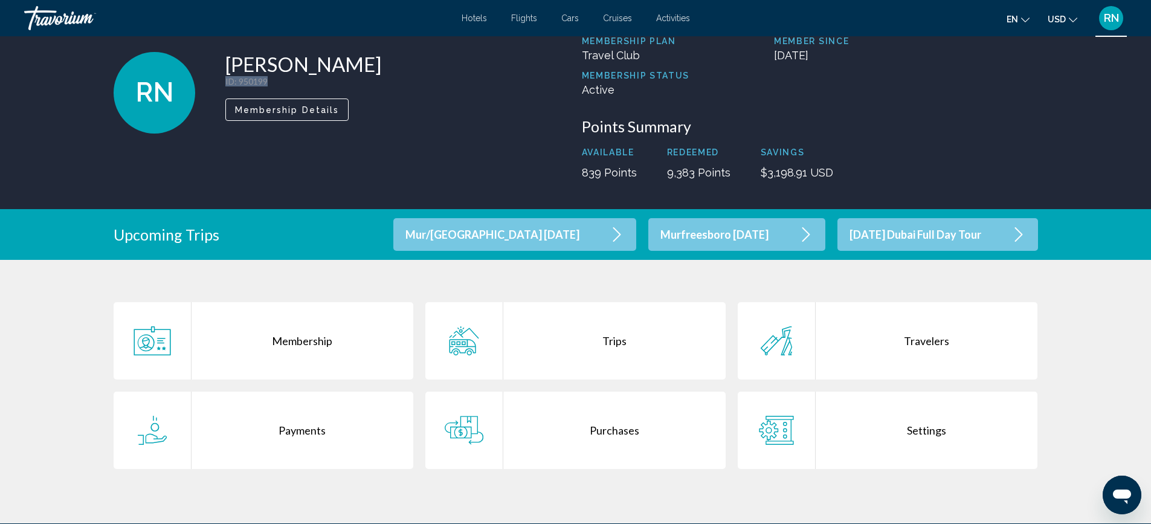
drag, startPoint x: 225, startPoint y: 77, endPoint x: 292, endPoint y: 80, distance: 66.6
click at [292, 80] on p "ID : 950199" at bounding box center [303, 81] width 156 height 10
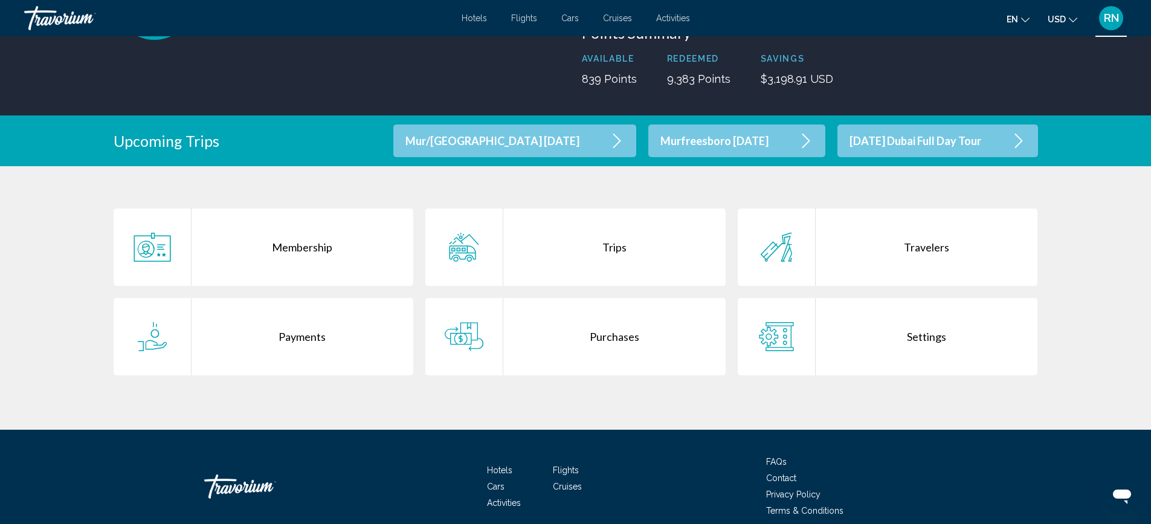
scroll to position [181, 0]
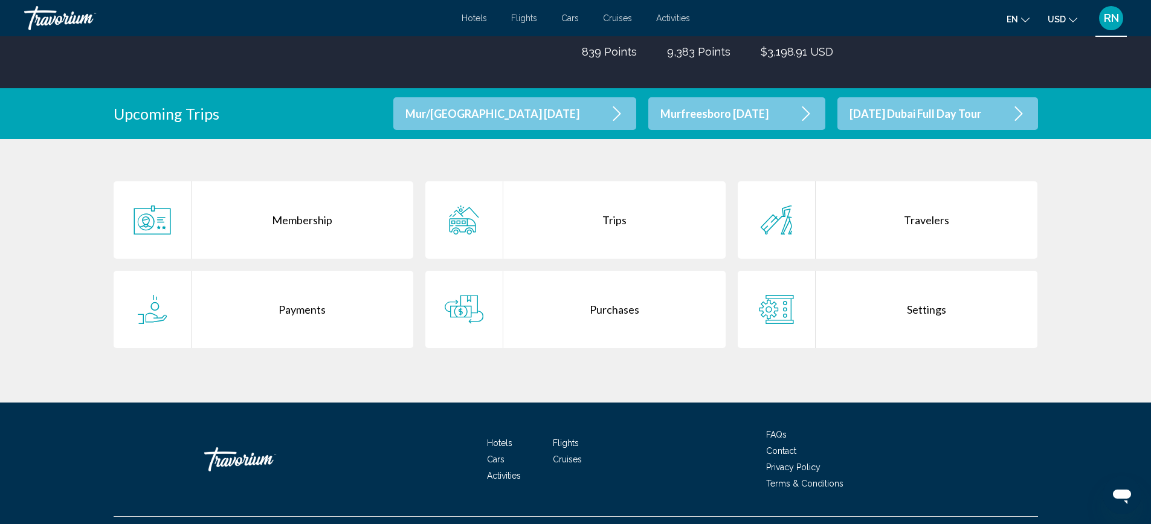
click at [912, 224] on div "Travelers" at bounding box center [927, 219] width 222 height 77
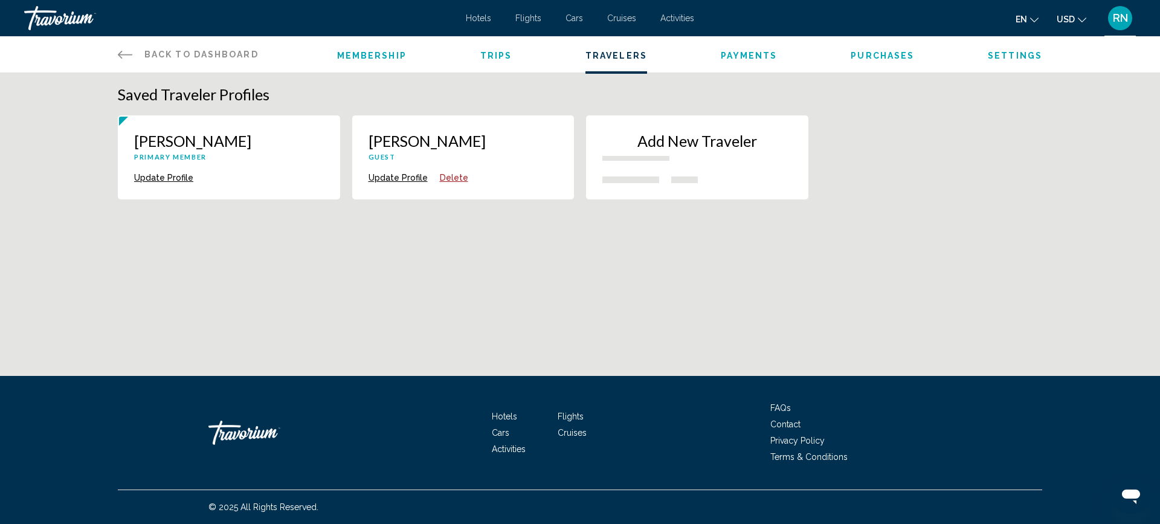
click at [135, 62] on link "Back to Dashboard Dashboard" at bounding box center [188, 54] width 141 height 36
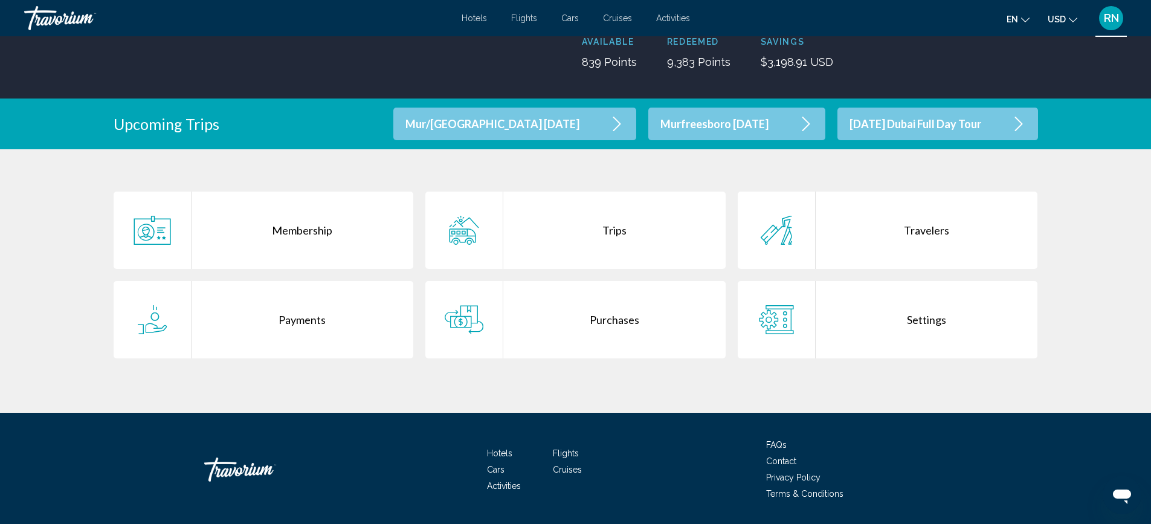
scroll to position [208, 0]
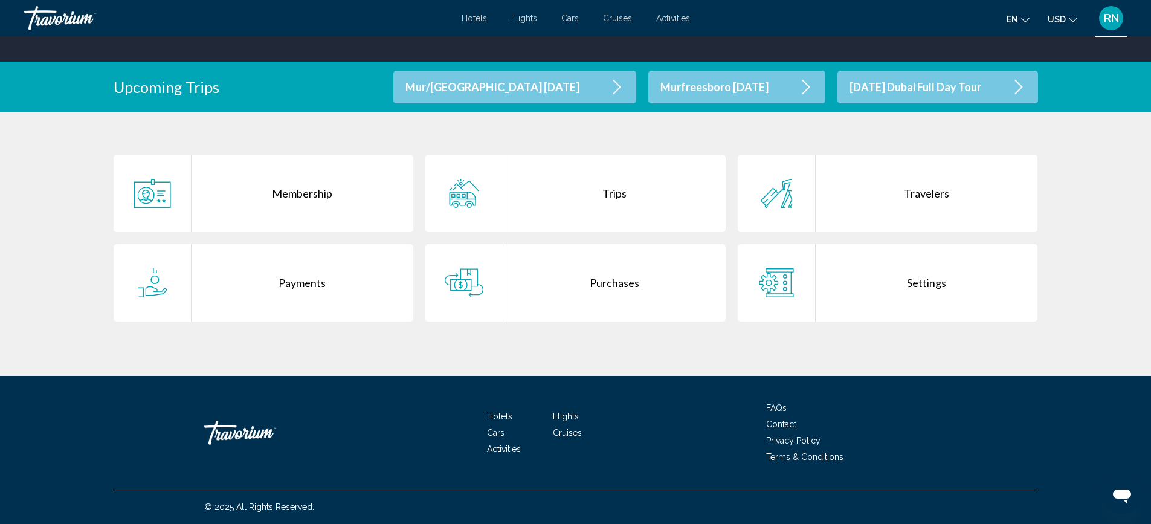
click at [912, 280] on div "Settings" at bounding box center [927, 282] width 222 height 77
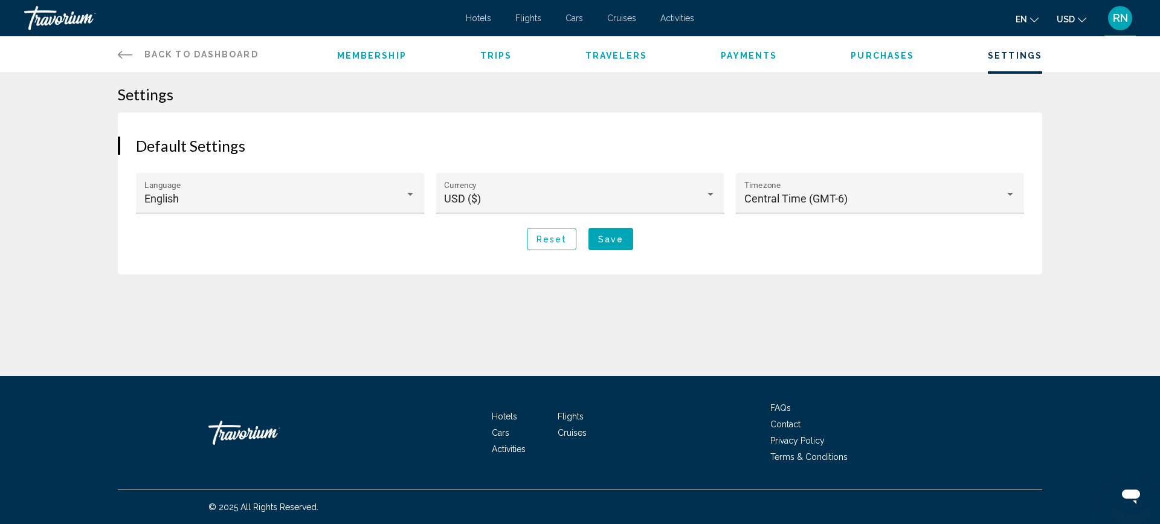
click at [62, 18] on div "Travorium" at bounding box center [84, 18] width 121 height 24
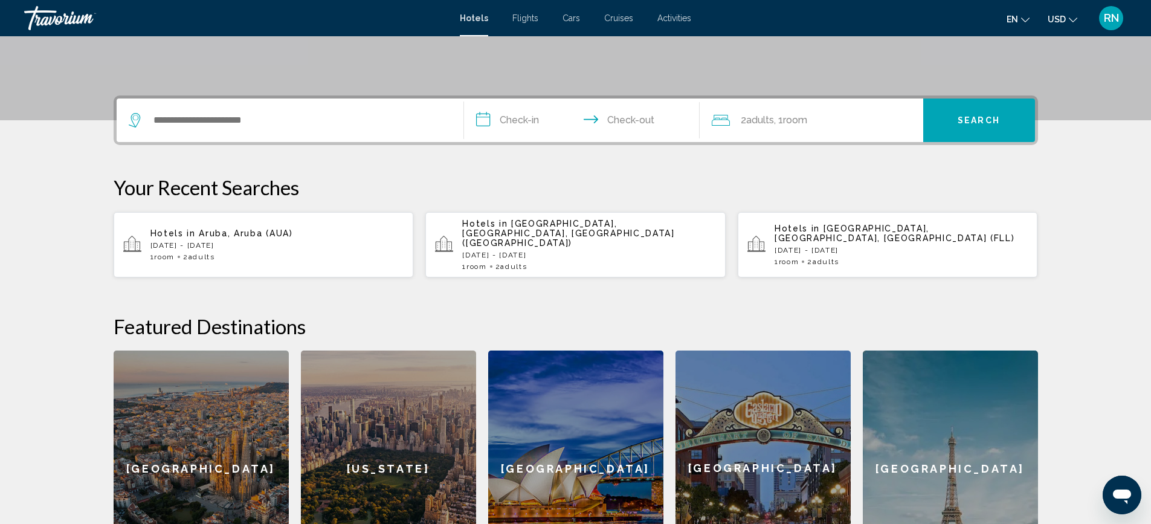
scroll to position [242, 0]
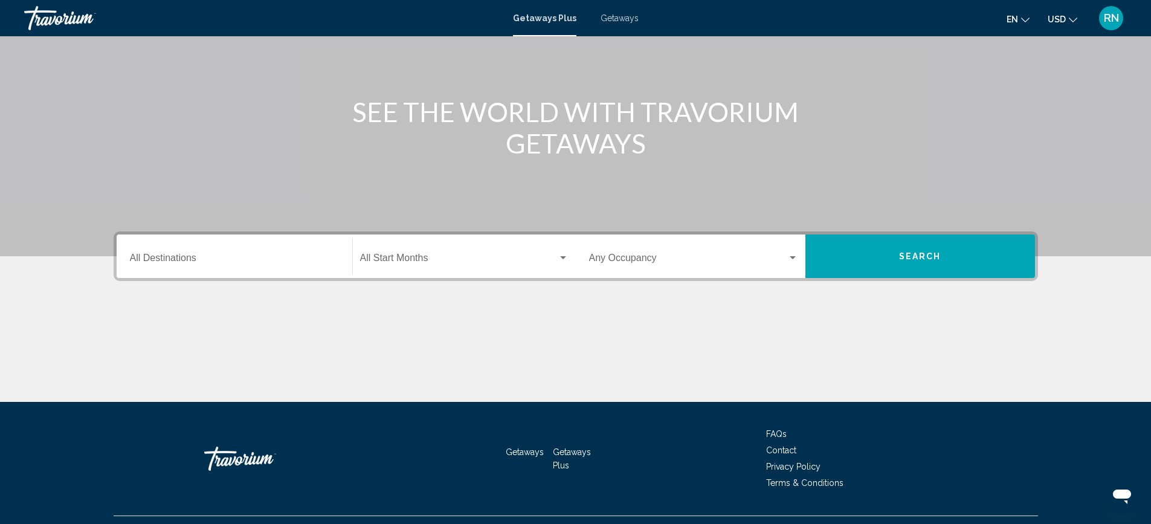
scroll to position [132, 0]
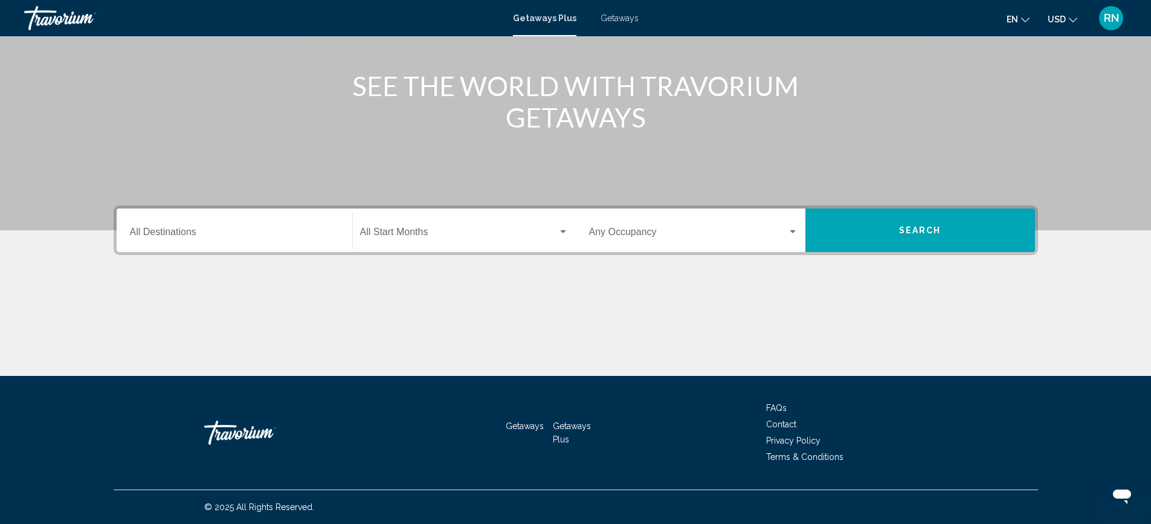
click at [615, 16] on span "Getaways" at bounding box center [620, 18] width 38 height 10
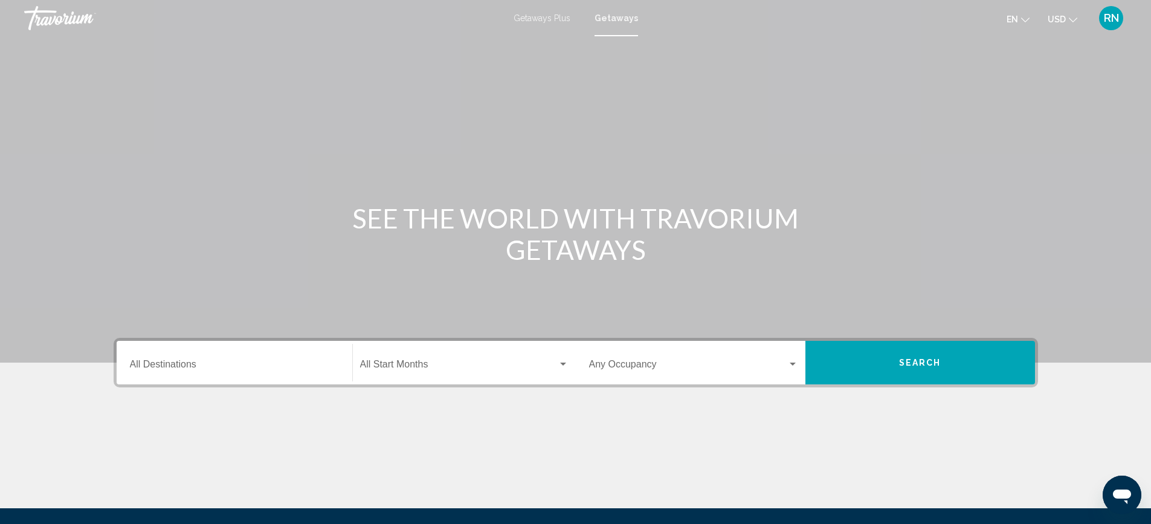
click at [184, 357] on div "Destination All Destinations" at bounding box center [234, 363] width 209 height 38
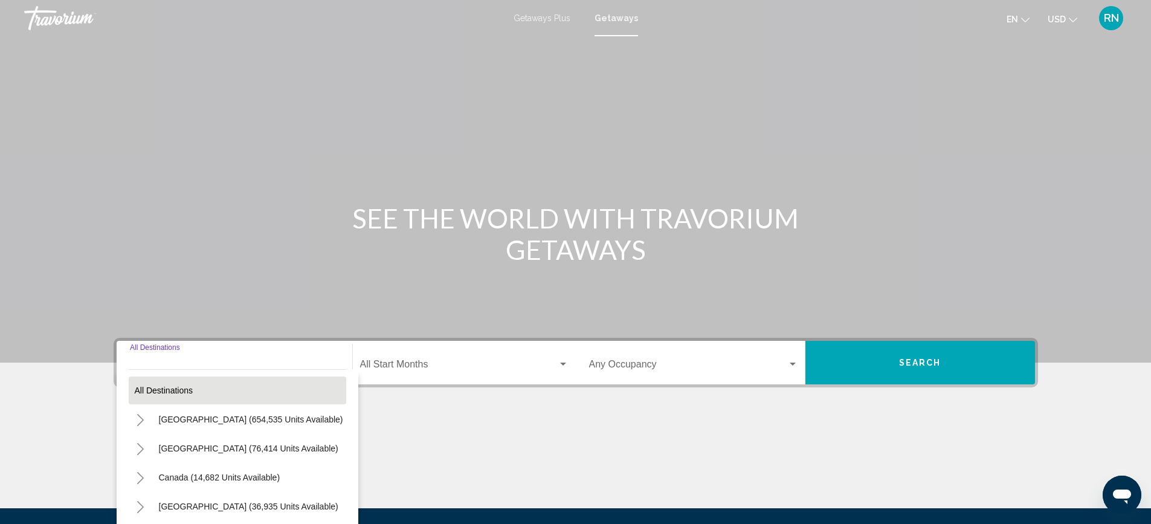
click at [183, 376] on button "All destinations" at bounding box center [238, 390] width 218 height 28
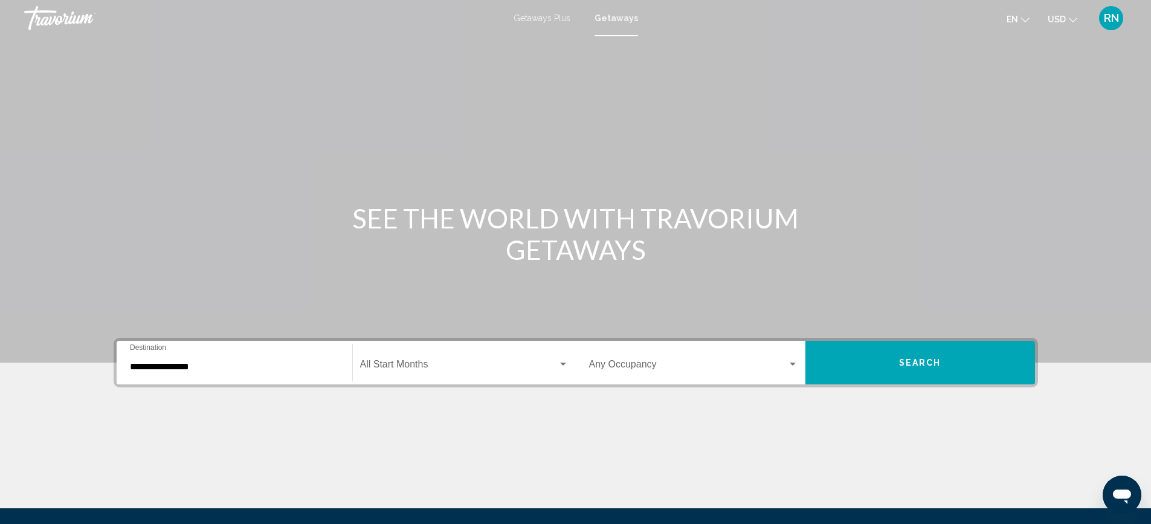
scroll to position [132, 0]
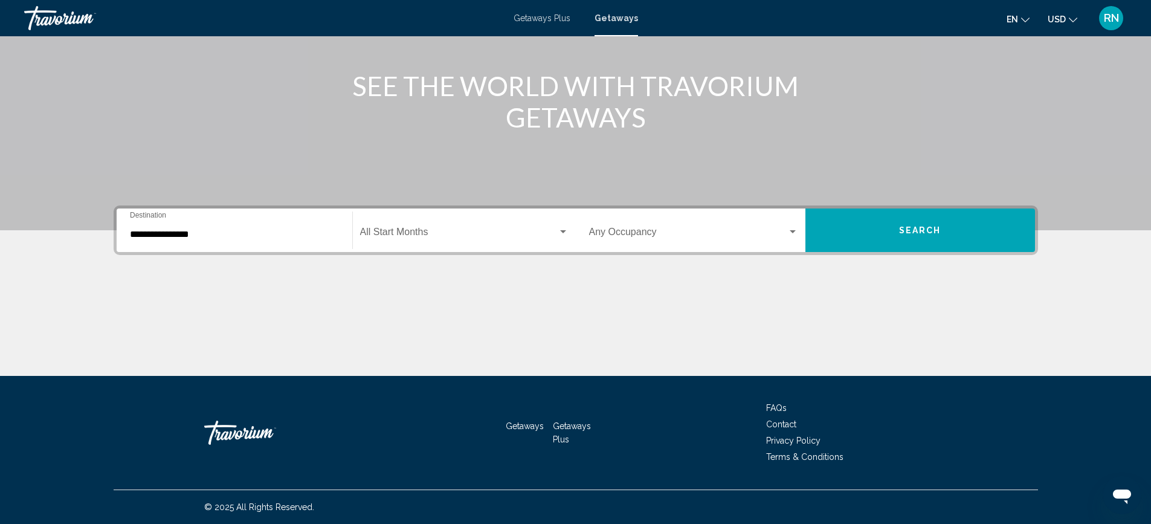
click at [195, 245] on div "**********" at bounding box center [234, 230] width 209 height 38
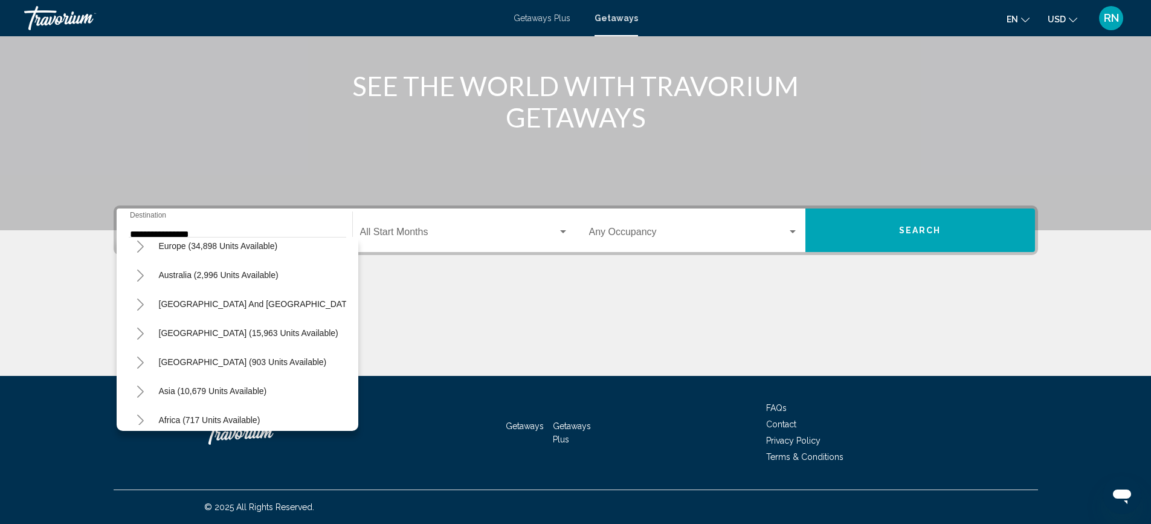
scroll to position [205, 0]
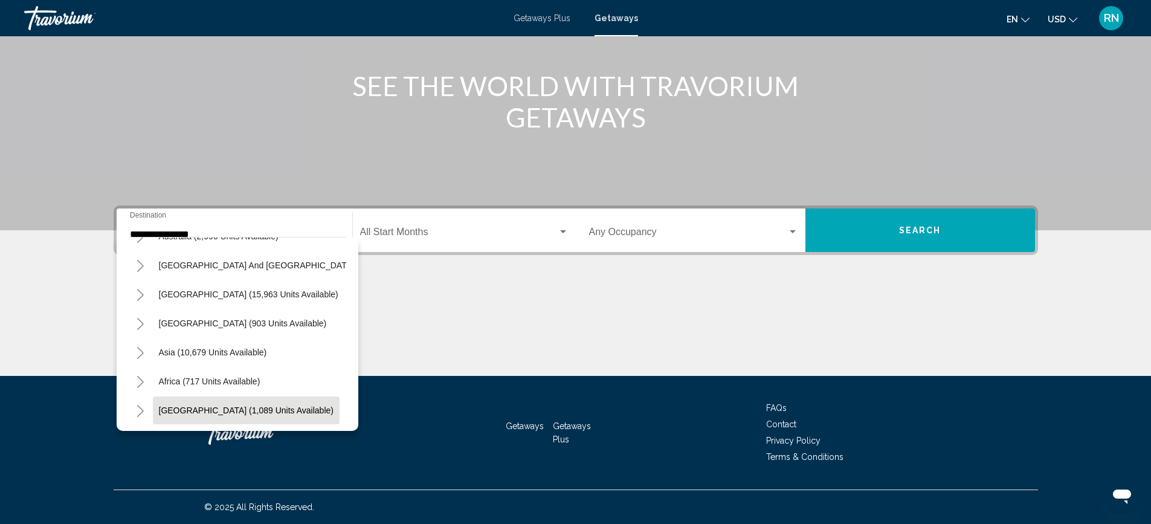
click at [223, 405] on span "Middle East (1,089 units available)" at bounding box center [246, 410] width 175 height 10
type input "**********"
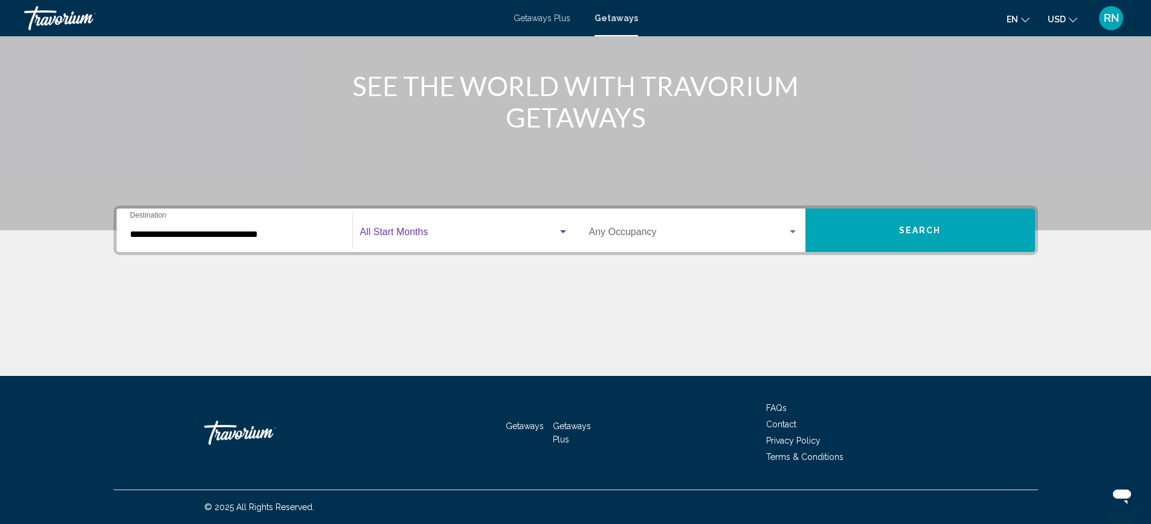
click at [396, 237] on span "Search widget" at bounding box center [459, 234] width 198 height 11
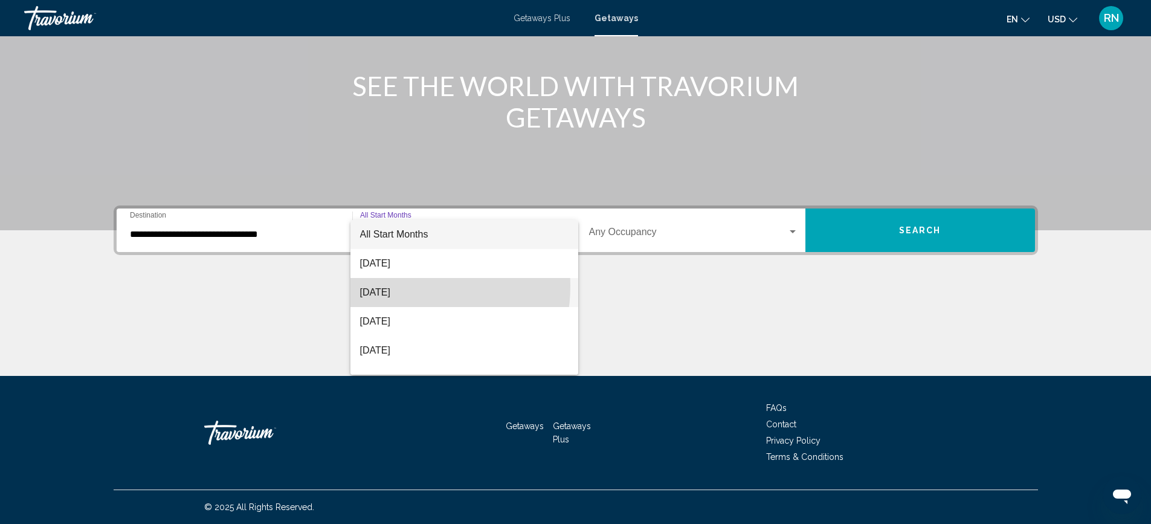
click at [402, 286] on span "September 2025" at bounding box center [464, 292] width 208 height 29
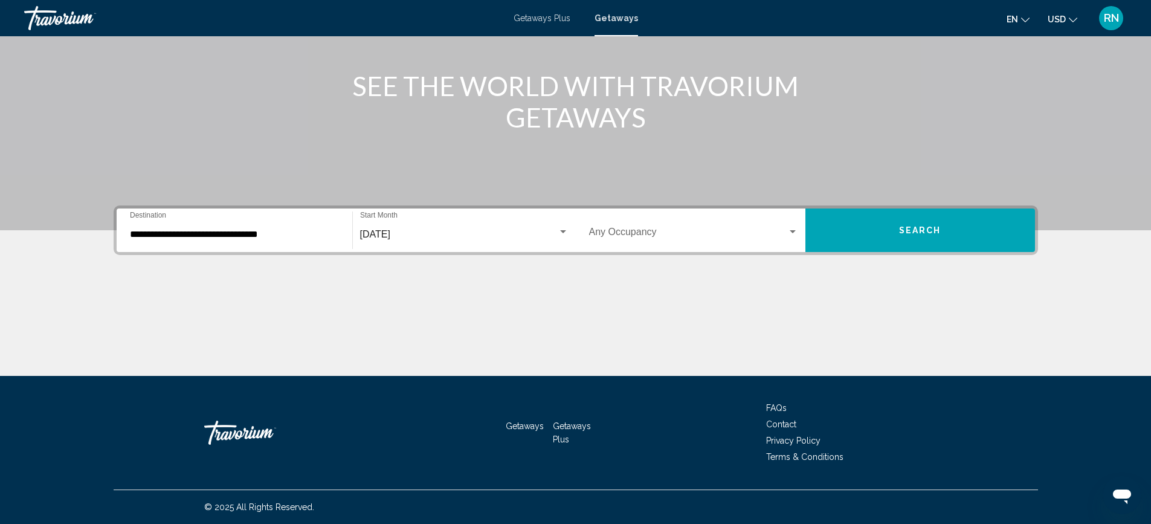
click at [648, 226] on div "Occupancy Any Occupancy" at bounding box center [693, 230] width 209 height 38
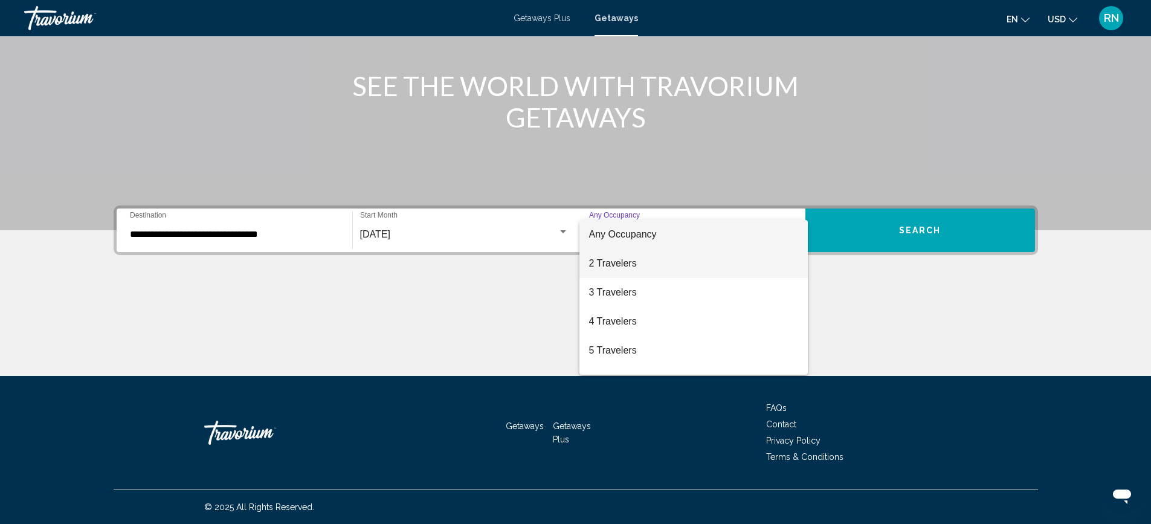
click at [645, 263] on span "2 Travelers" at bounding box center [693, 263] width 209 height 29
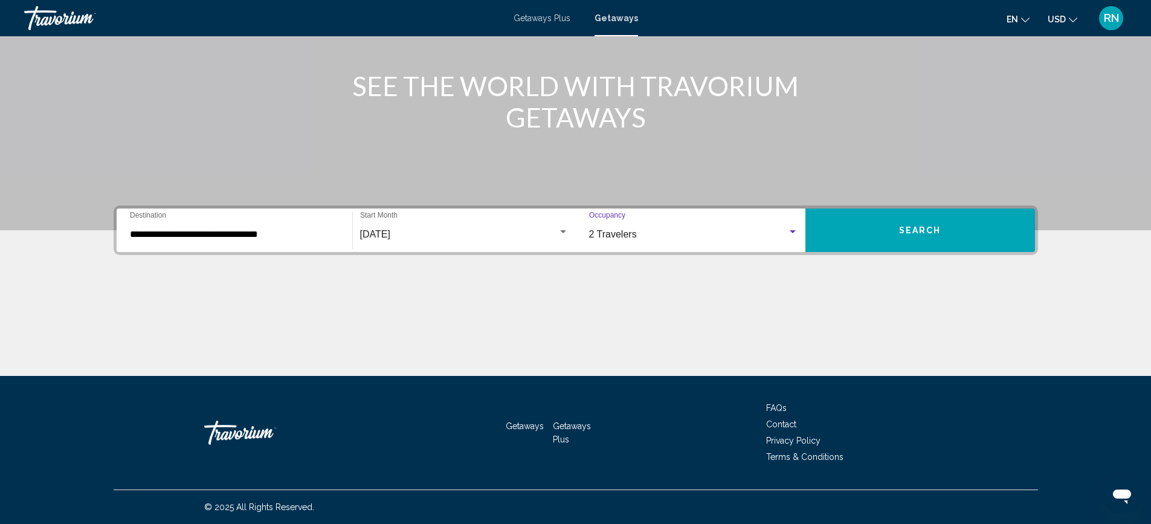
click at [963, 233] on button "Search" at bounding box center [920, 230] width 230 height 44
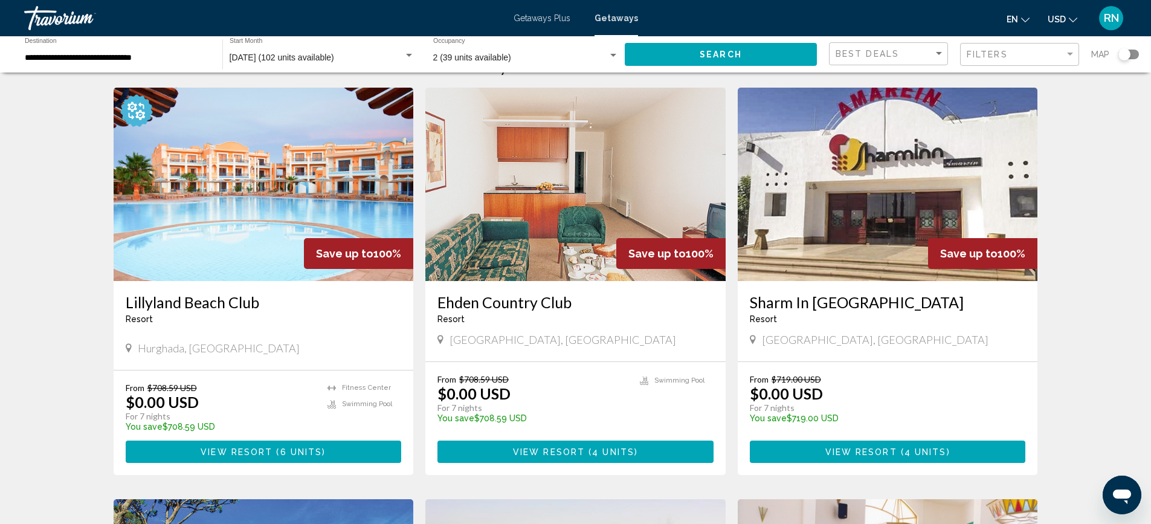
scroll to position [60, 0]
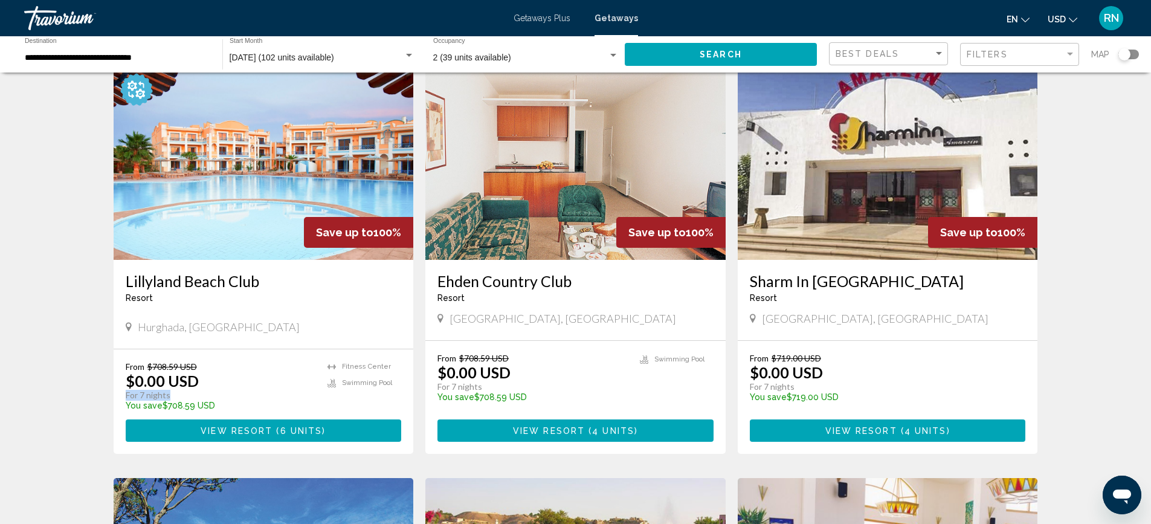
drag, startPoint x: 124, startPoint y: 393, endPoint x: 169, endPoint y: 395, distance: 45.3
click at [169, 395] on div "From $708.59 USD $0.00 USD For 7 nights You save $708.59 USD 3.2 Fitness Center…" at bounding box center [264, 401] width 300 height 105
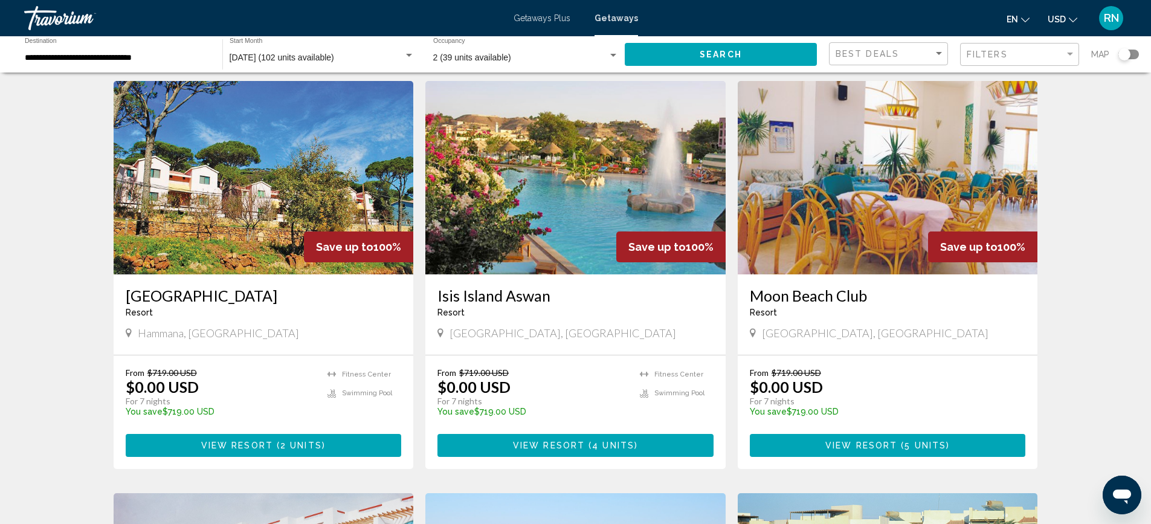
scroll to position [544, 0]
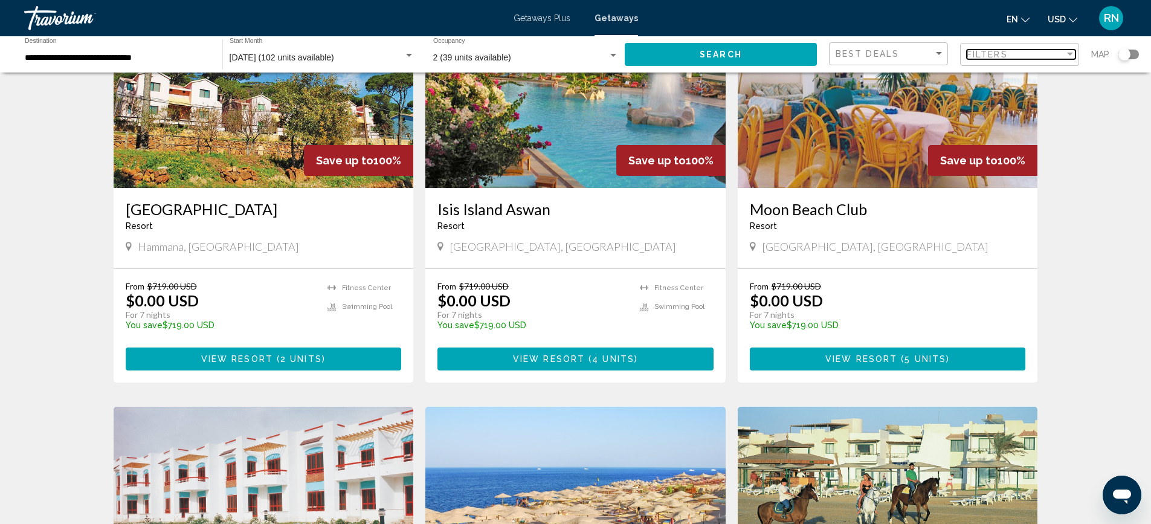
click at [992, 54] on span "Filters" at bounding box center [987, 55] width 41 height 10
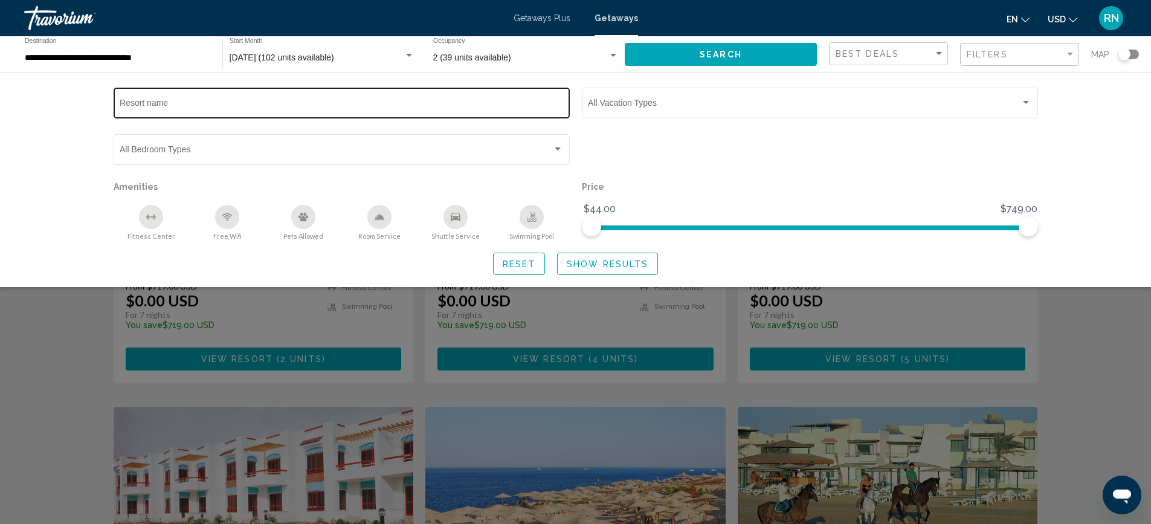
click at [226, 99] on div "Resort name" at bounding box center [342, 101] width 444 height 33
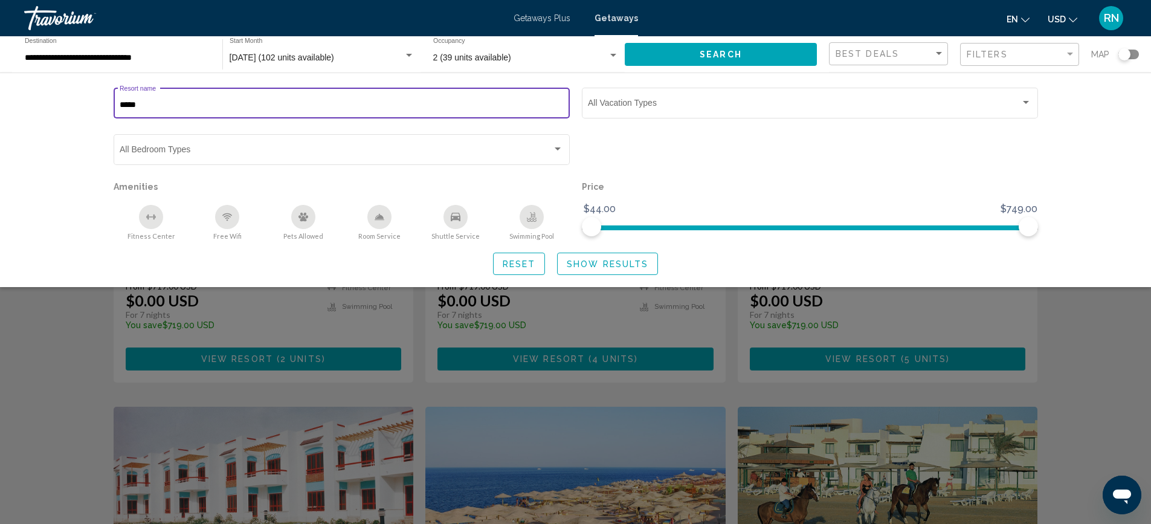
type input "*****"
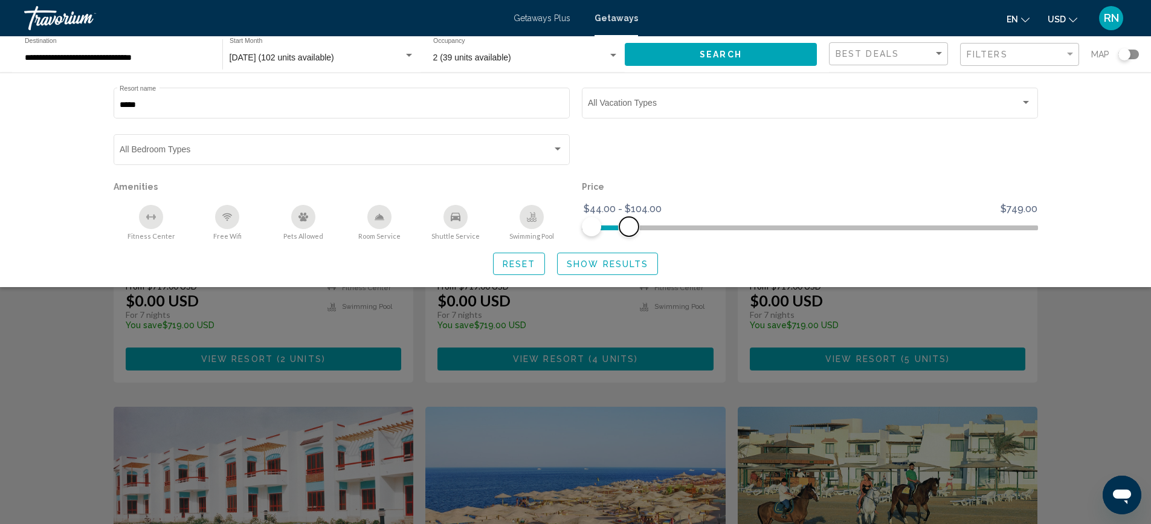
drag, startPoint x: 1023, startPoint y: 224, endPoint x: 628, endPoint y: 221, distance: 394.6
click at [628, 221] on span "Search widget" at bounding box center [628, 226] width 19 height 19
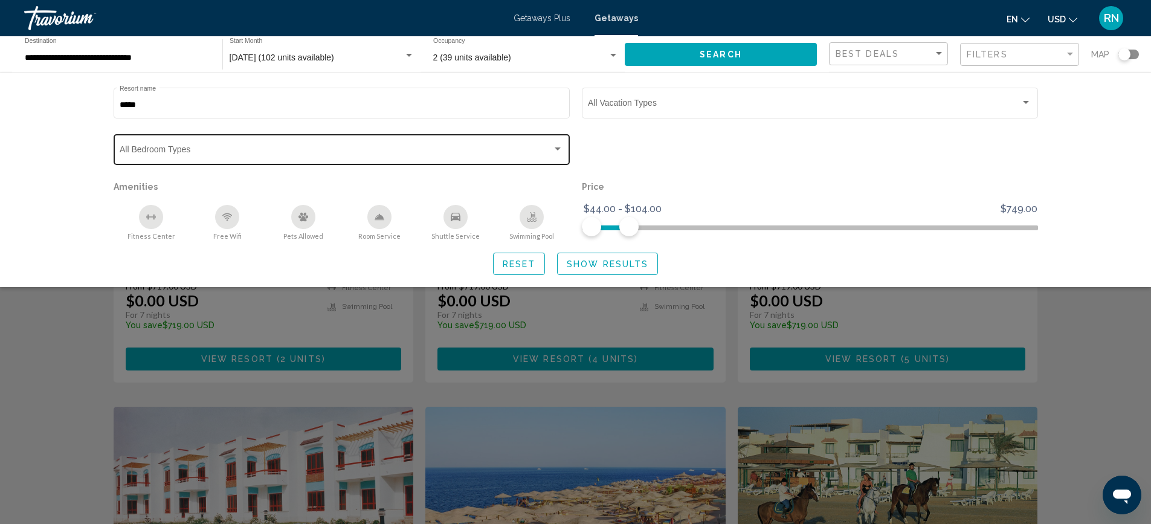
click at [231, 147] on span "Search widget" at bounding box center [336, 152] width 433 height 10
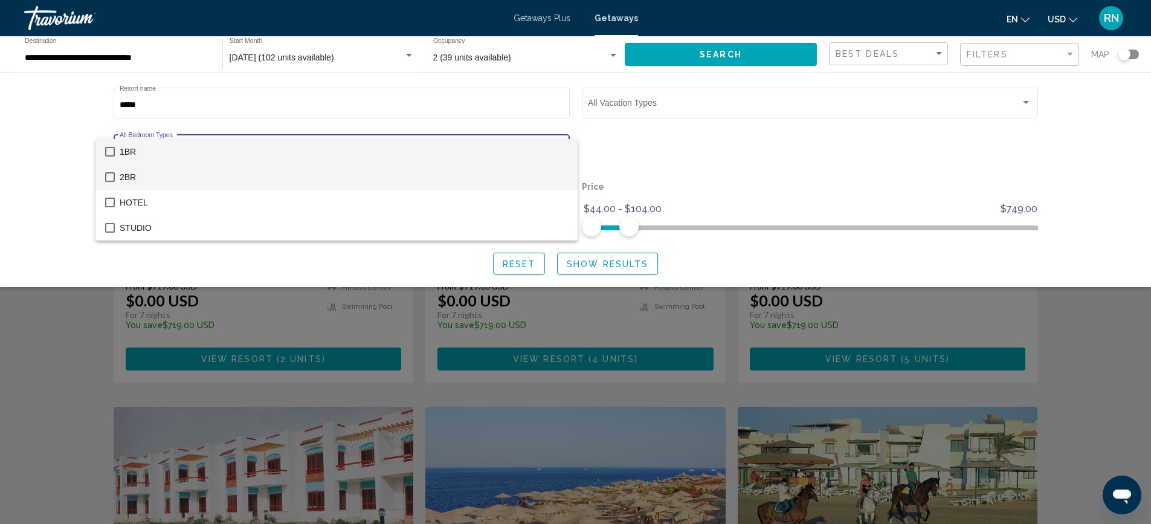
click at [110, 175] on mat-pseudo-checkbox at bounding box center [110, 177] width 10 height 10
click at [622, 260] on div at bounding box center [575, 262] width 1151 height 524
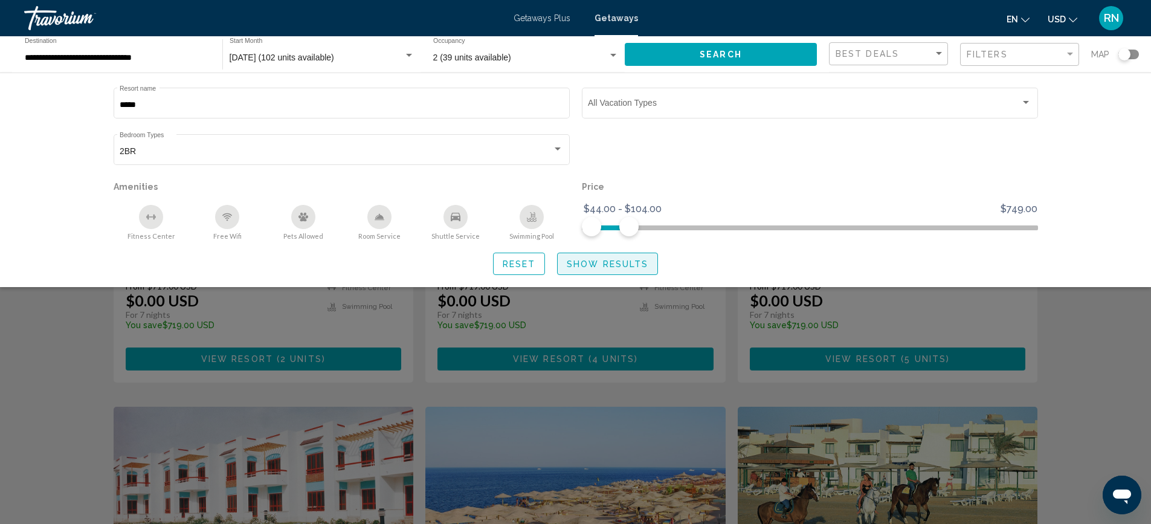
click at [625, 267] on span "Show Results" at bounding box center [608, 264] width 82 height 10
